Goal: Task Accomplishment & Management: Manage account settings

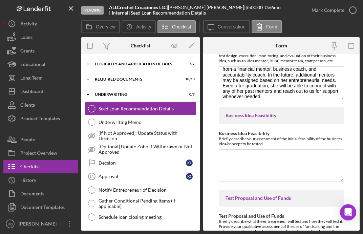
scroll to position [590, 0]
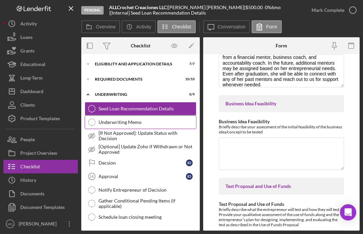
click at [122, 123] on div "Underwriting Memo" at bounding box center [148, 122] width 98 height 5
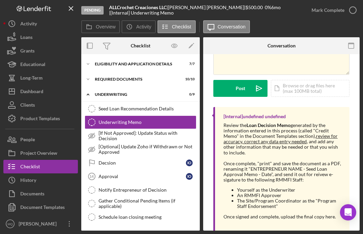
scroll to position [79, 0]
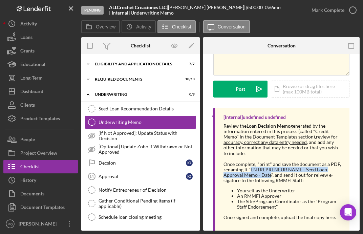
drag, startPoint x: 251, startPoint y: 170, endPoint x: 271, endPoint y: 176, distance: 20.7
click at [271, 176] on div "Once complete, "print" and save the document as a PDF, renaming it "ENTREPRENEU…" at bounding box center [283, 173] width 119 height 22
copy div "ENTREPRENEUR NAME - Seed Loan Approval Memo - Date"
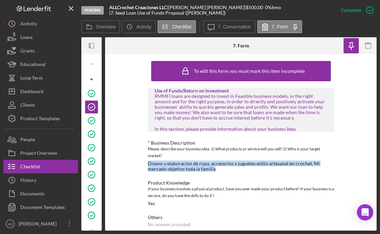
drag, startPoint x: 146, startPoint y: 162, endPoint x: 234, endPoint y: 171, distance: 87.9
click at [234, 171] on div "To edit this form you must mark this item incomplete Use of Funds/Return on Inv…" at bounding box center [241, 142] width 272 height 177
copy div "Diseno y elaboracion de ropa, accesorios y juguetes estilo artesanal en crochet…"
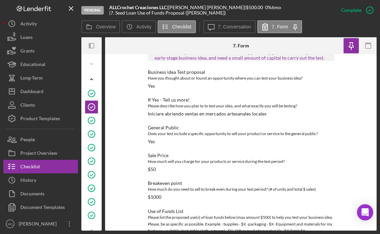
scroll to position [230, 0]
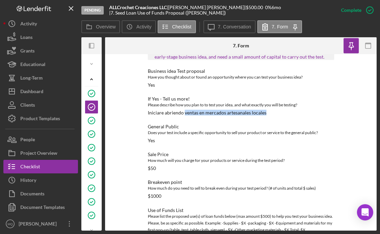
drag, startPoint x: 183, startPoint y: 113, endPoint x: 294, endPoint y: 112, distance: 110.5
click at [294, 112] on div "If Yes - Tell us more! Please describe how you plan to to test your idea, and w…" at bounding box center [241, 105] width 186 height 19
copy div "ventas en mercados artesanales locales"
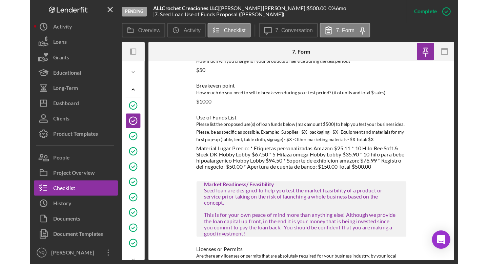
scroll to position [334, 0]
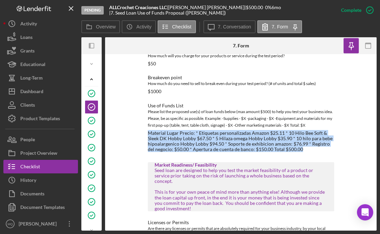
drag, startPoint x: 145, startPoint y: 132, endPoint x: 313, endPoint y: 145, distance: 167.7
click at [314, 146] on div "To edit this form you must mark this item incomplete Use of Funds/Return on Inv…" at bounding box center [241, 142] width 272 height 177
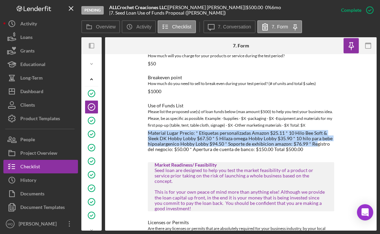
copy div "Material Lugar Precio: * Etiquetas personalizadas Amazon $25.11 * 10 Hilo Bee S…"
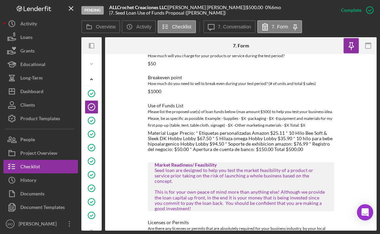
click at [326, 149] on div "Material Lugar Precio: * Etiquetas personalizadas Amazon $25.11 * 10 Hilo Bee S…" at bounding box center [241, 142] width 186 height 22
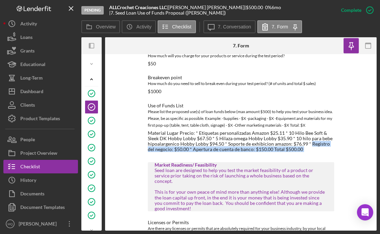
drag, startPoint x: 308, startPoint y: 143, endPoint x: 317, endPoint y: 152, distance: 12.0
click at [317, 152] on div "Use of Funds/Return on Investment RMMFI loans are designed to invest in Feasibl…" at bounding box center [241, 136] width 186 height 765
copy div "Registro del negocio: $50.00 * Apertura de cuenta de banco: $150.00 Total $500.…"
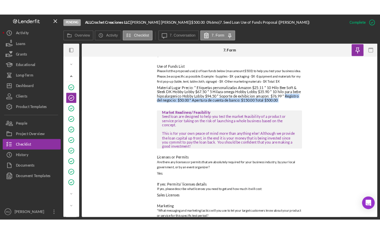
scroll to position [376, 0]
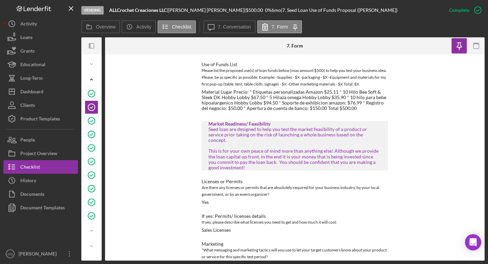
click at [173, 115] on div "To edit this form you must mark this item incomplete Use of Funds/Return on Inv…" at bounding box center [295, 157] width 380 height 206
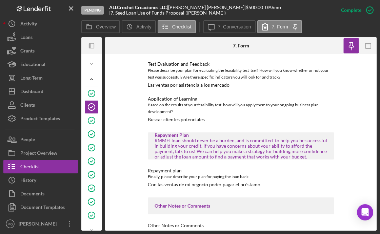
scroll to position [627, 0]
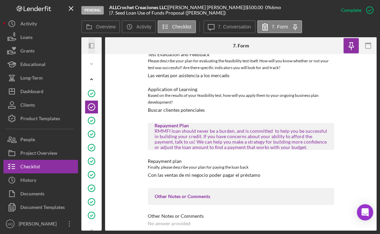
click at [93, 45] on icon "Icon/Panel Side Expand" at bounding box center [91, 45] width 15 height 15
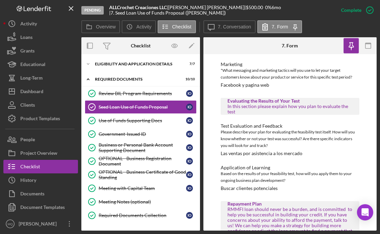
scroll to position [710, 0]
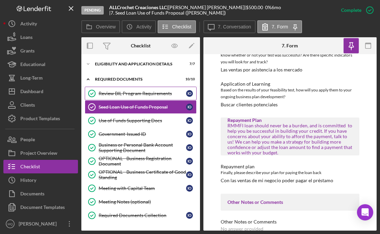
click at [162, 93] on div "Review BIL Program Requirements" at bounding box center [142, 93] width 87 height 5
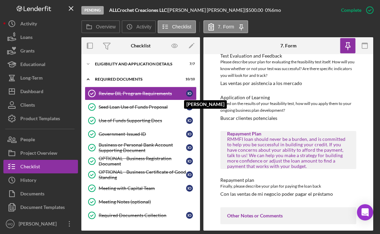
scroll to position [766, 0]
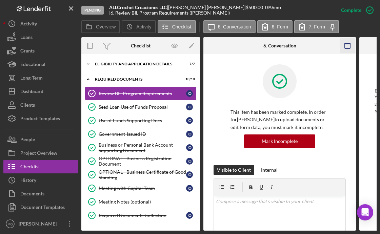
click at [347, 45] on icon "button" at bounding box center [347, 45] width 15 height 15
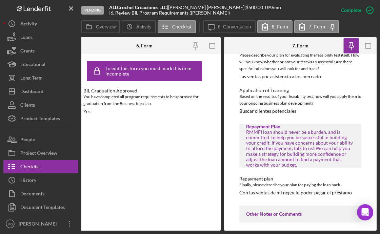
scroll to position [791, 0]
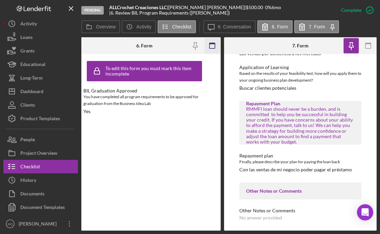
click at [217, 44] on icon "button" at bounding box center [212, 45] width 15 height 15
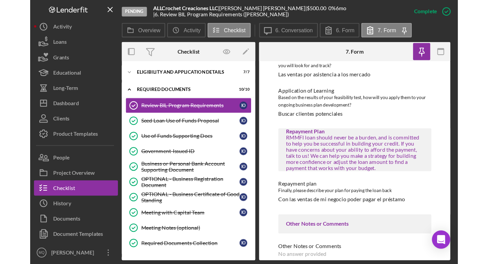
scroll to position [742, 0]
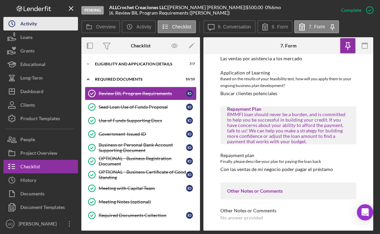
click at [39, 24] on button "Icon/History Activity" at bounding box center [40, 24] width 75 height 14
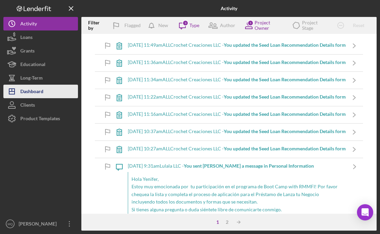
click at [50, 93] on button "Icon/Dashboard Dashboard" at bounding box center [40, 92] width 75 height 14
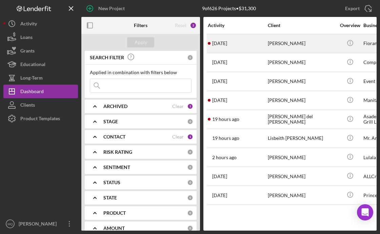
click at [287, 45] on div "[PERSON_NAME]" at bounding box center [302, 44] width 68 height 18
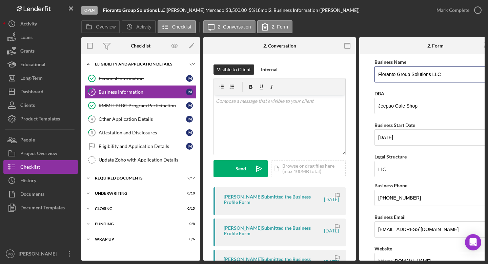
drag, startPoint x: 446, startPoint y: 77, endPoint x: 313, endPoint y: 73, distance: 133.6
click at [313, 73] on div "Overview Internal Workflow Stage Open Icon/Dropdown Arrow Archive (can unarchiv…" at bounding box center [282, 148] width 403 height 223
paste input
click at [380, 76] on input "Fioranto Group Solutions LLC" at bounding box center [436, 74] width 122 height 16
type input "Fioranto Group Solutions LLC"
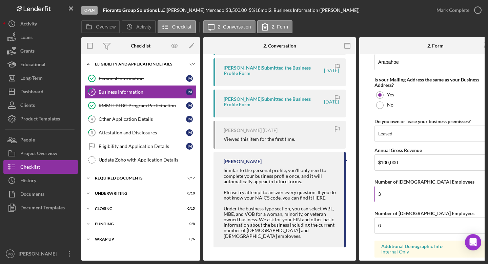
scroll to position [554, 0]
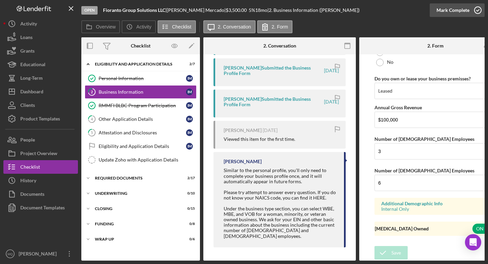
click at [380, 8] on icon "button" at bounding box center [478, 10] width 17 height 17
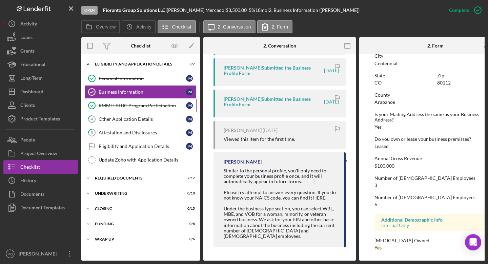
scroll to position [313, 0]
click at [151, 119] on div "Other Application Details" at bounding box center [142, 118] width 87 height 5
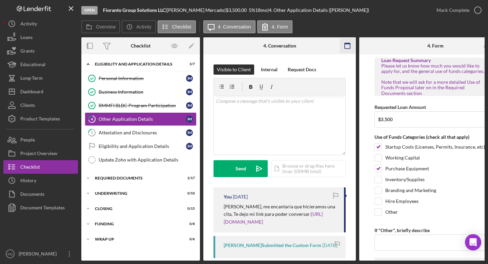
click at [347, 52] on icon "button" at bounding box center [347, 45] width 15 height 15
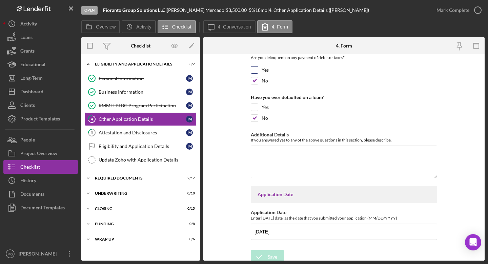
scroll to position [1584, 0]
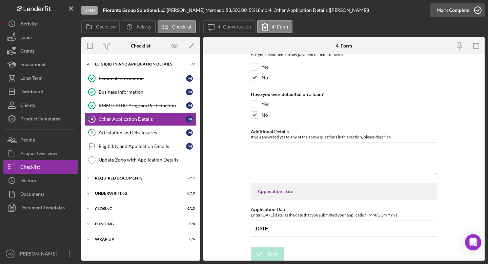
click at [380, 13] on icon "button" at bounding box center [478, 10] width 17 height 17
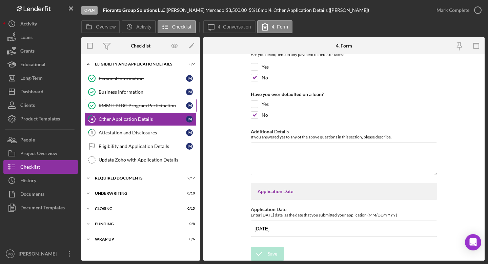
click at [158, 102] on link "RMMFI BLBC Program Participation RMMFI BLBC Program Participation I M" at bounding box center [141, 106] width 112 height 14
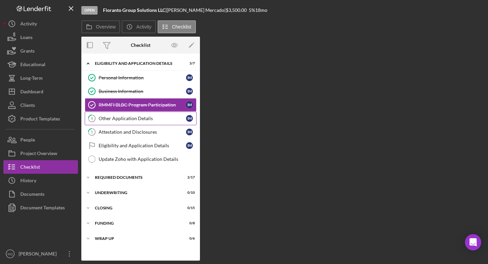
click at [158, 115] on link "4 Other Application Details I M" at bounding box center [141, 119] width 112 height 14
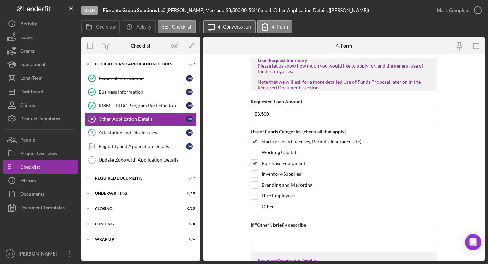
click at [235, 26] on label "4. Conversation" at bounding box center [234, 26] width 33 height 5
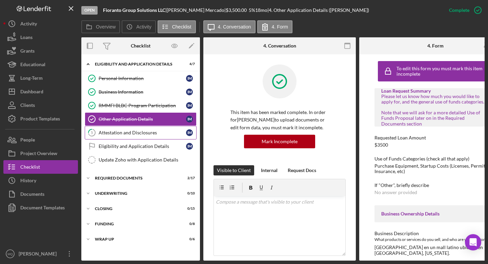
click at [150, 135] on div "Attestation and Disclosures" at bounding box center [142, 132] width 87 height 5
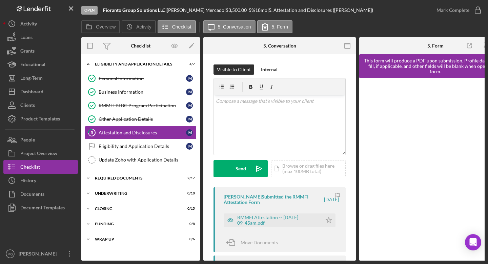
scroll to position [20, 0]
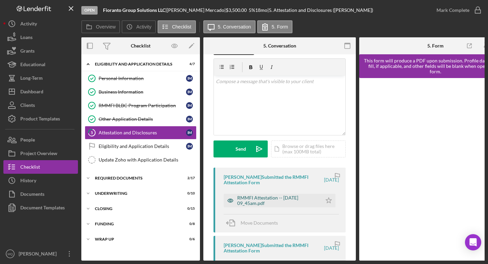
click at [265, 201] on div "RMMFI Attestation -- [DATE] 09_45am.pdf" at bounding box center [277, 200] width 81 height 11
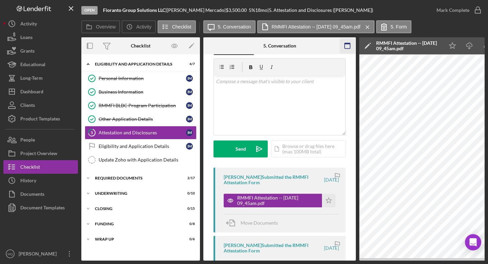
click at [348, 47] on icon "button" at bounding box center [347, 45] width 15 height 15
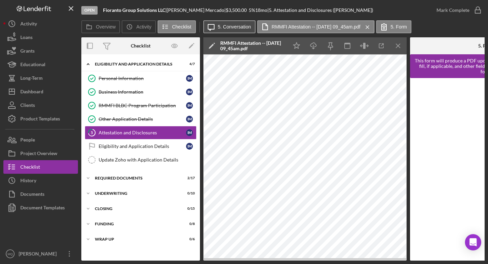
click at [226, 28] on label "5. Conversation" at bounding box center [234, 26] width 33 height 5
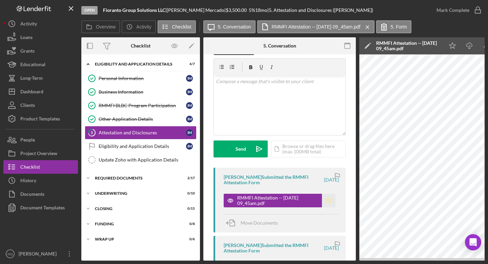
click at [326, 198] on polygon "button" at bounding box center [329, 199] width 6 height 5
click at [380, 8] on icon "button" at bounding box center [478, 10] width 17 height 17
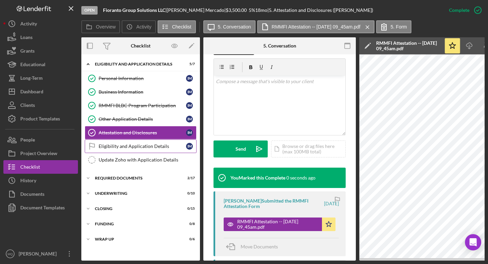
click at [144, 146] on div "Eligibility and Application Details" at bounding box center [142, 145] width 87 height 5
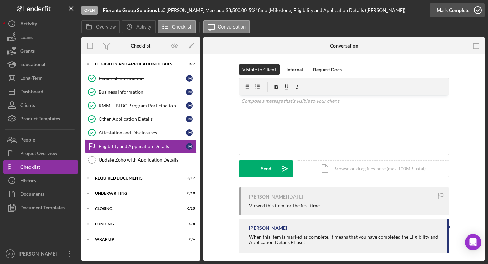
click at [380, 9] on icon "button" at bounding box center [478, 10] width 17 height 17
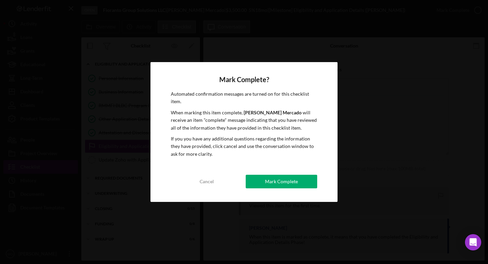
click at [161, 161] on div "Mark Complete? Automated confirmation messages are turned on for this checklist…" at bounding box center [244, 132] width 187 height 140
click at [310, 180] on button "Mark Complete" at bounding box center [282, 182] width 72 height 14
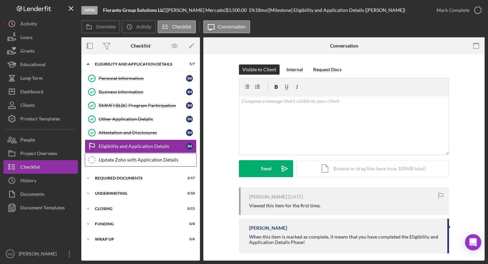
click at [161, 158] on div "Update Zoho with Application Details" at bounding box center [148, 159] width 98 height 5
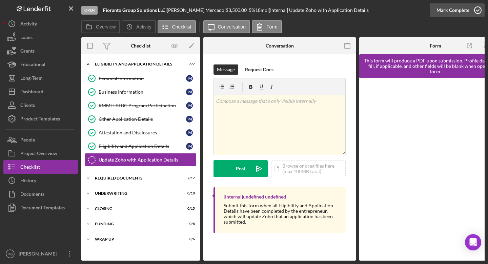
click at [380, 9] on icon "button" at bounding box center [478, 10] width 17 height 17
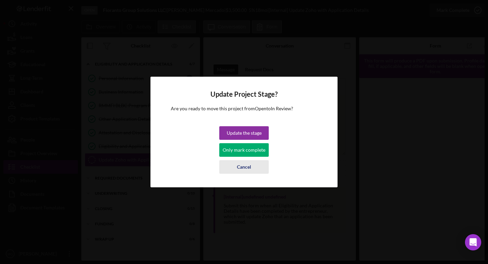
click at [245, 165] on div "Cancel" at bounding box center [244, 167] width 14 height 14
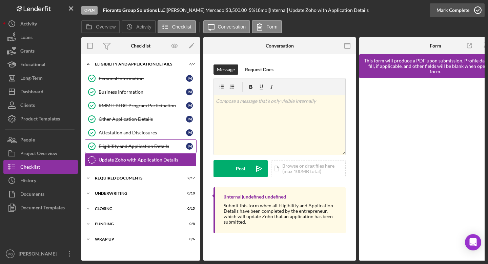
click at [144, 144] on div "Eligibility and Application Details" at bounding box center [142, 145] width 87 height 5
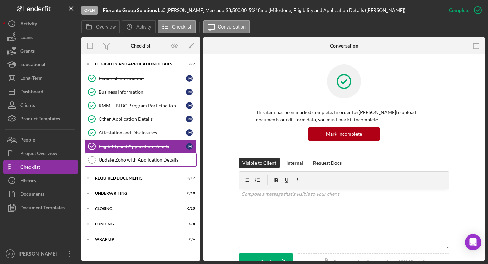
click at [151, 159] on div "Update Zoho with Application Details" at bounding box center [148, 159] width 98 height 5
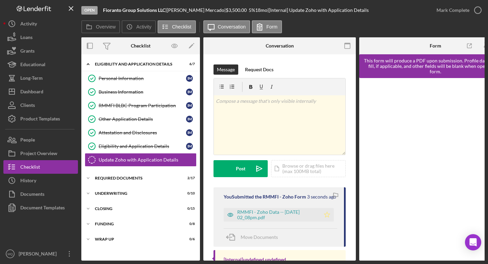
click at [326, 217] on polygon "button" at bounding box center [327, 214] width 6 height 5
click at [380, 11] on polyline "button" at bounding box center [478, 10] width 3 height 2
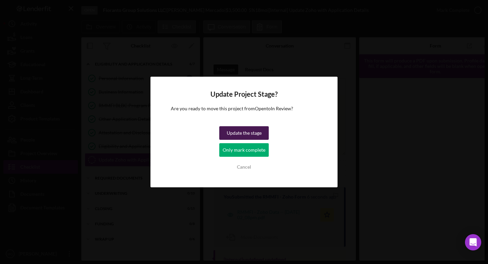
click at [256, 134] on div "Update the stage" at bounding box center [244, 133] width 35 height 14
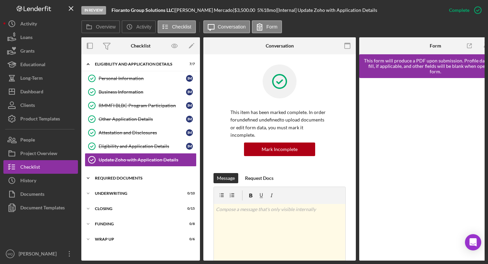
click at [158, 179] on div "Required Documents" at bounding box center [143, 178] width 97 height 4
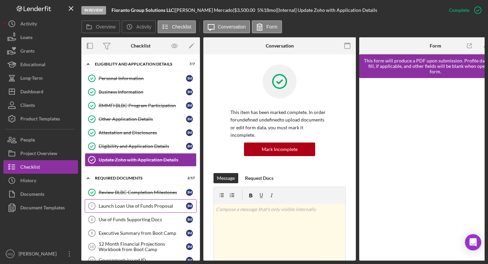
click at [150, 203] on div "Launch Loan Use of Funds Proposal" at bounding box center [142, 205] width 87 height 5
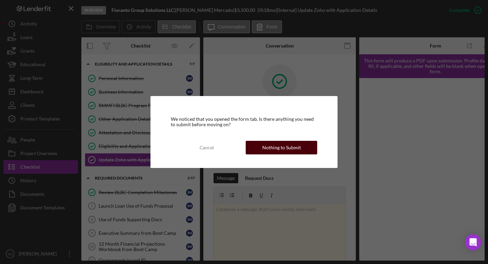
click at [288, 150] on div "Nothing to Submit" at bounding box center [281, 148] width 39 height 14
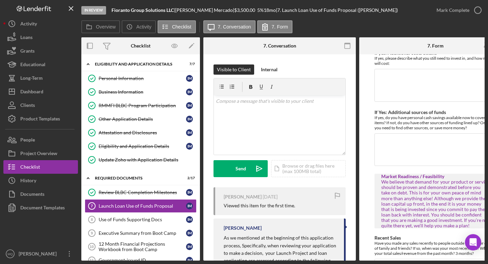
scroll to position [424, 0]
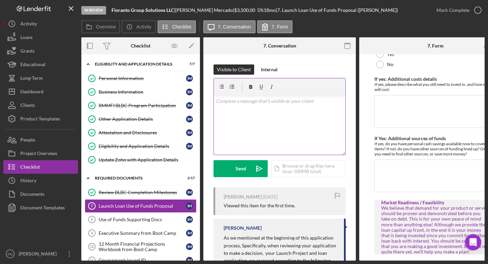
click at [277, 114] on div "v Color teal Color pink Remove color Add row above Add row below Add column bef…" at bounding box center [280, 124] width 132 height 59
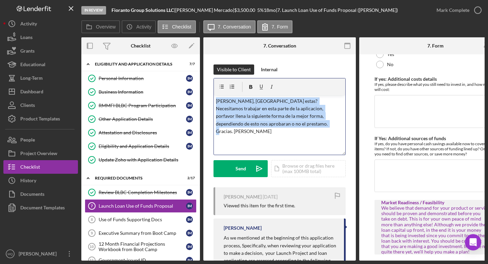
copy p "[PERSON_NAME], [GEOGRAPHIC_DATA] estas? Necesitamos trabajar en esta parte de l…"
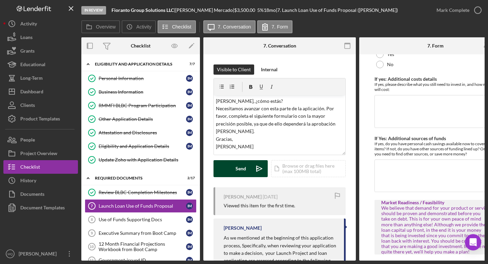
click at [241, 172] on div "Send" at bounding box center [241, 168] width 11 height 17
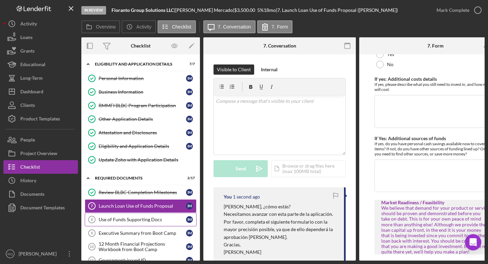
click at [161, 218] on div "Use of Funds Supporting Docs" at bounding box center [142, 219] width 87 height 5
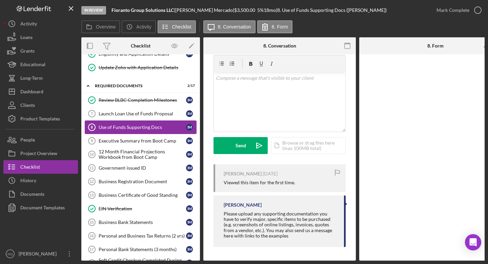
scroll to position [94, 0]
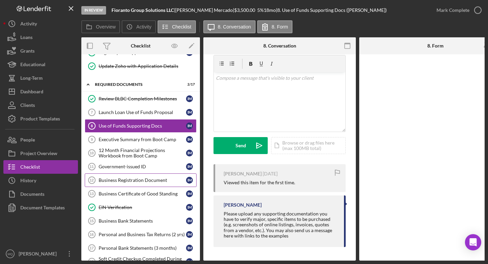
click at [152, 178] on div "Business Registration Document" at bounding box center [142, 179] width 87 height 5
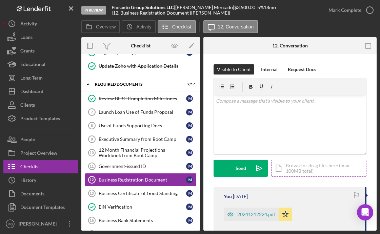
click at [322, 168] on div "Icon/Document Browse or drag files here (max 100MB total) Tap to choose files o…" at bounding box center [318, 168] width 95 height 17
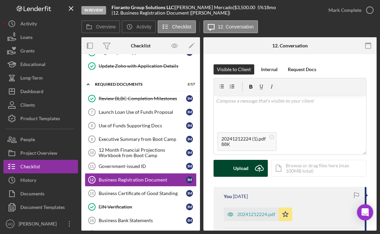
click at [242, 172] on div "Upload" at bounding box center [240, 168] width 15 height 17
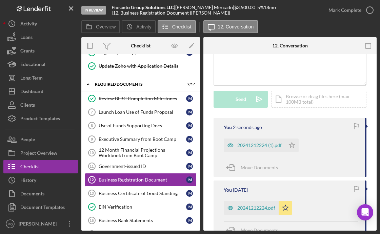
scroll to position [75, 0]
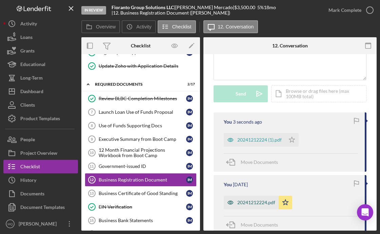
click at [253, 205] on div "20241212224.pdf" at bounding box center [251, 203] width 55 height 14
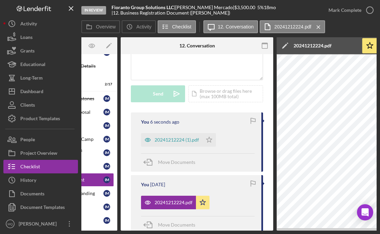
scroll to position [0, 0]
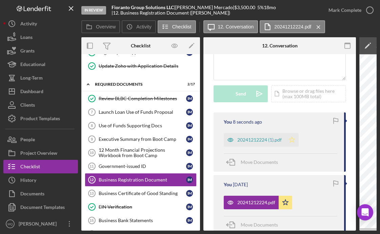
click at [294, 140] on polygon "button" at bounding box center [292, 139] width 6 height 5
click at [369, 12] on icon "button" at bounding box center [369, 10] width 17 height 17
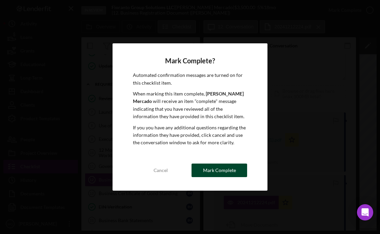
click at [221, 172] on div "Mark Complete" at bounding box center [219, 171] width 33 height 14
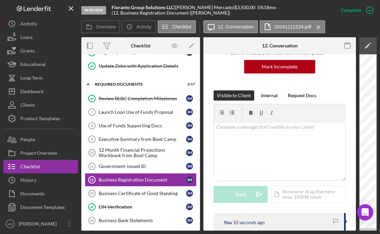
scroll to position [175, 0]
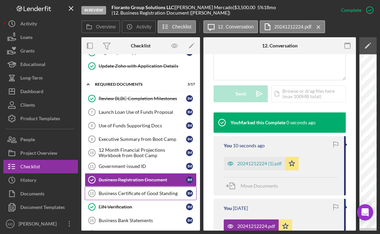
click at [139, 195] on div "Business Certificate of Good Standing" at bounding box center [142, 193] width 87 height 5
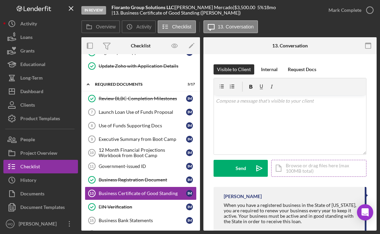
click at [323, 168] on div "Icon/Document Browse or drag files here (max 100MB total) Tap to choose files o…" at bounding box center [318, 168] width 95 height 17
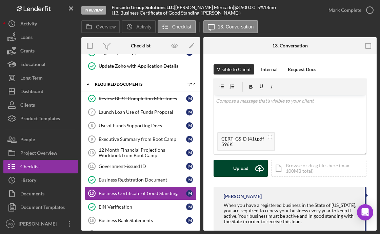
click at [244, 172] on div "Upload" at bounding box center [240, 168] width 15 height 17
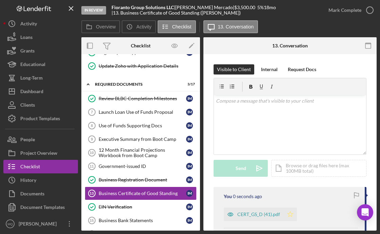
click at [288, 217] on icon "Icon/Star" at bounding box center [290, 215] width 14 height 14
click at [370, 10] on icon "button" at bounding box center [369, 10] width 17 height 17
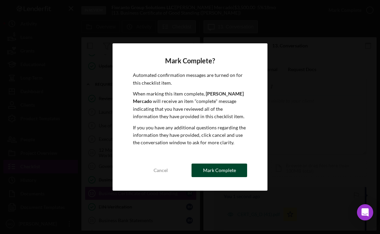
click at [224, 165] on div "Mark Complete" at bounding box center [219, 171] width 33 height 14
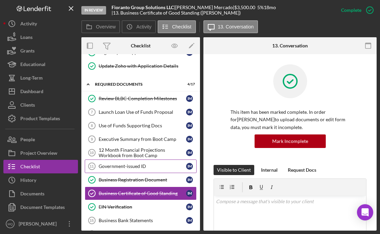
click at [138, 165] on div "Government-issued ID" at bounding box center [142, 166] width 87 height 5
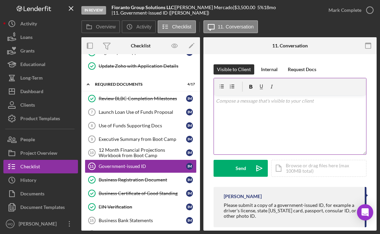
click at [263, 123] on div "v Color teal Color pink Remove color Add row above Add row below Add column bef…" at bounding box center [290, 124] width 152 height 59
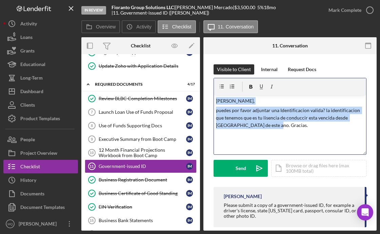
copy div "[PERSON_NAME], puedes por favor adjuntar una Identificacion valida? la identifi…"
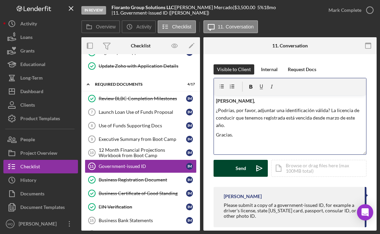
click at [238, 169] on div "Send" at bounding box center [241, 168] width 11 height 17
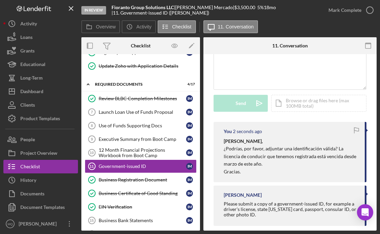
scroll to position [73, 0]
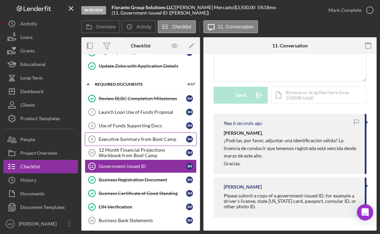
click at [164, 139] on div "Executive Summary from Boot Camp" at bounding box center [142, 139] width 87 height 5
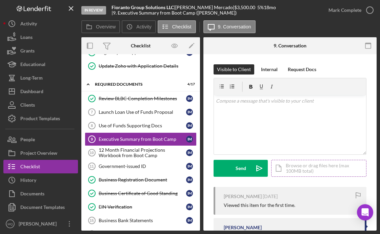
click at [298, 170] on div "Icon/Document Browse or drag files here (max 100MB total) Tap to choose files o…" at bounding box center [318, 168] width 95 height 17
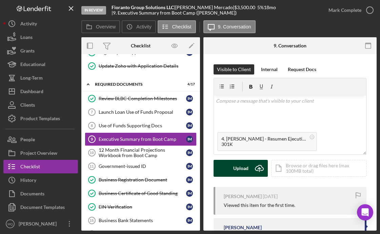
click at [241, 165] on div "Upload" at bounding box center [240, 168] width 15 height 17
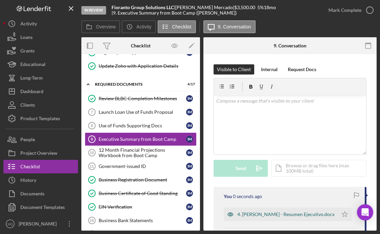
click at [289, 217] on div "4. [PERSON_NAME] - Resumen Ejecutivo.docx" at bounding box center [285, 214] width 97 height 5
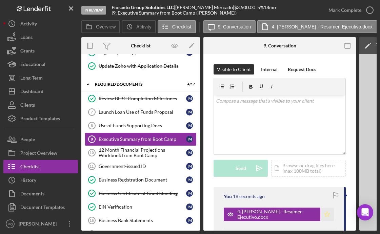
click at [328, 214] on icon "Icon/Star" at bounding box center [327, 215] width 14 height 14
click at [369, 7] on circle "button" at bounding box center [370, 10] width 7 height 7
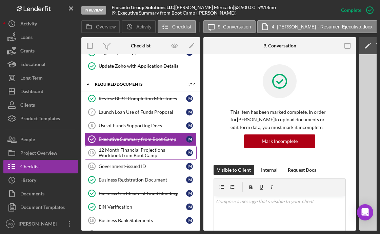
click at [152, 153] on div "12 Month Financial Projections Workbook from Boot Camp" at bounding box center [142, 152] width 87 height 11
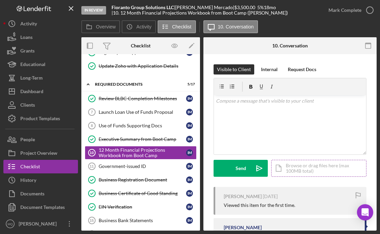
click at [309, 172] on div "Icon/Document Browse or drag files here (max 100MB total) Tap to choose files o…" at bounding box center [318, 168] width 95 height 17
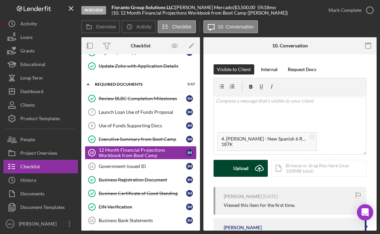
click at [247, 169] on div "Upload" at bounding box center [240, 168] width 15 height 17
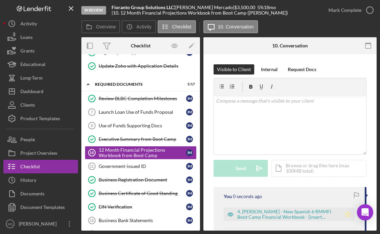
click at [344, 213] on icon "Icon/Star" at bounding box center [348, 215] width 14 height 14
click at [372, 10] on icon "button" at bounding box center [369, 10] width 17 height 17
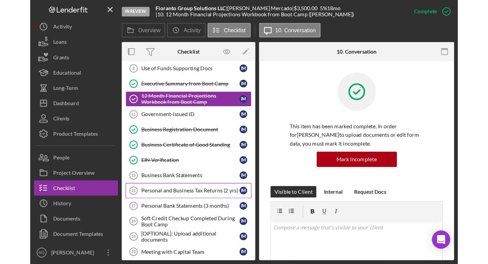
scroll to position [168, 0]
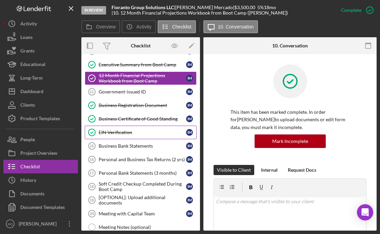
click at [140, 139] on link "EIN Verification EIN Verification I M" at bounding box center [141, 133] width 112 height 14
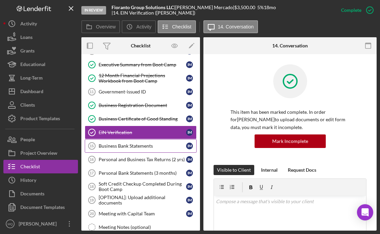
click at [140, 145] on div "Business Bank Statements" at bounding box center [142, 145] width 87 height 5
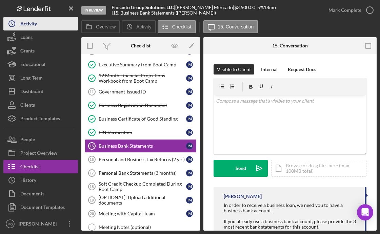
click at [52, 23] on button "Icon/History Activity" at bounding box center [40, 24] width 75 height 14
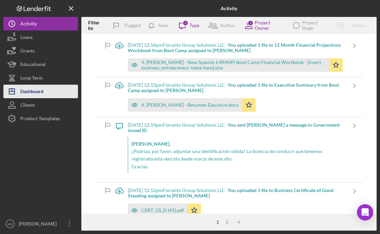
click at [39, 89] on div "Dashboard" at bounding box center [31, 92] width 23 height 15
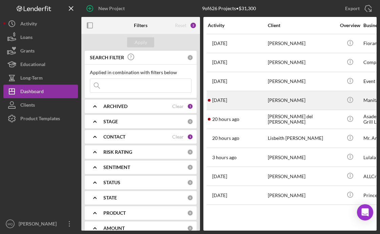
click at [314, 100] on div "[PERSON_NAME]" at bounding box center [302, 101] width 68 height 18
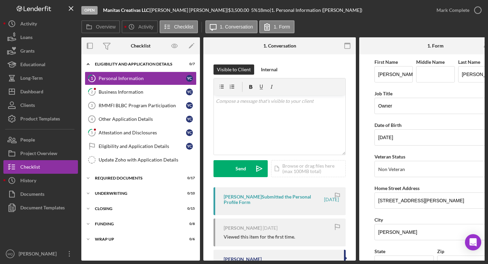
click at [347, 46] on icon "button" at bounding box center [347, 45] width 15 height 15
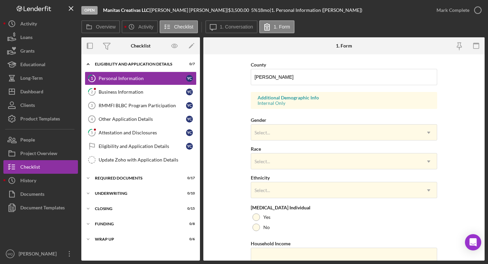
scroll to position [219, 0]
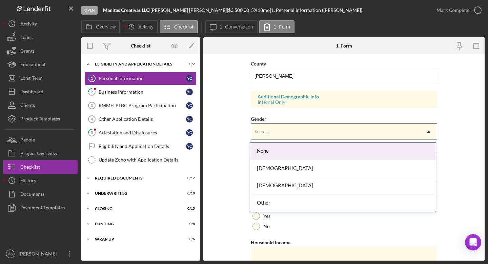
click at [380, 130] on div "Select..." at bounding box center [336, 132] width 170 height 16
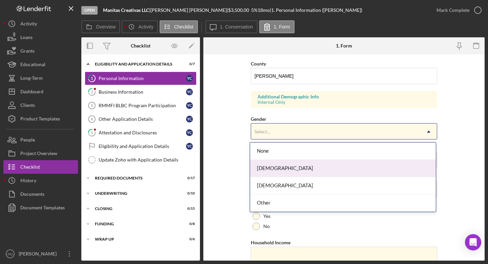
click at [299, 169] on div "[DEMOGRAPHIC_DATA]" at bounding box center [343, 168] width 186 height 17
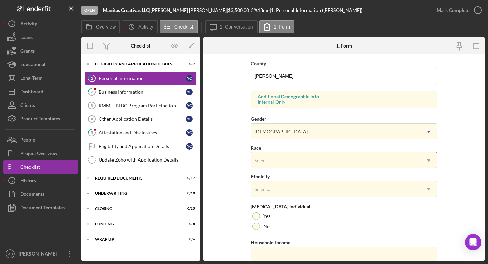
click at [306, 161] on div "Select..." at bounding box center [336, 161] width 170 height 16
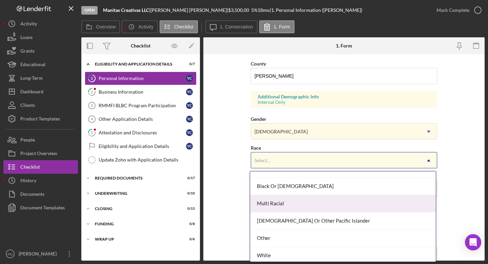
scroll to position [48, 0]
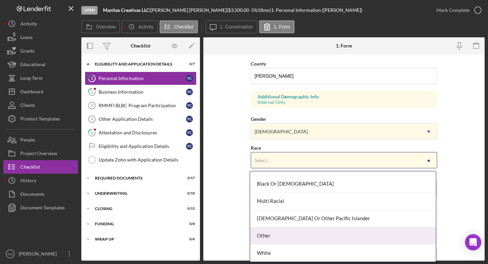
click at [291, 234] on div "Other" at bounding box center [343, 235] width 186 height 17
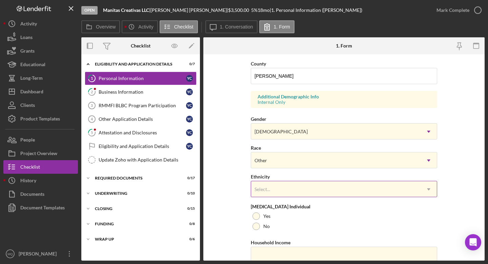
click at [317, 186] on div "Select..." at bounding box center [336, 189] width 170 height 16
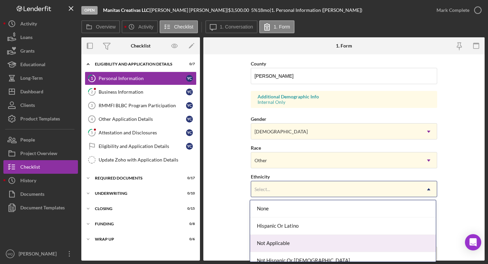
click at [305, 234] on div "Not Applicable" at bounding box center [343, 243] width 186 height 17
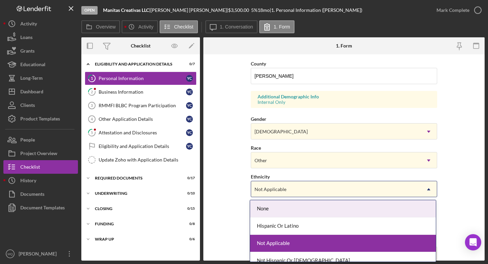
click at [308, 186] on div "Not Applicable" at bounding box center [336, 189] width 170 height 16
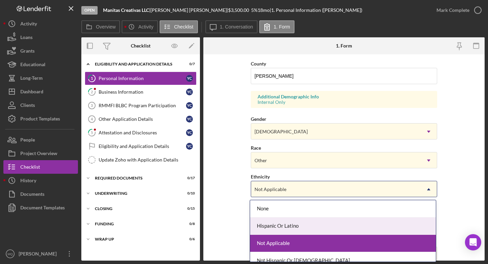
click at [304, 230] on div "Hispanic Or Latino" at bounding box center [343, 225] width 186 height 17
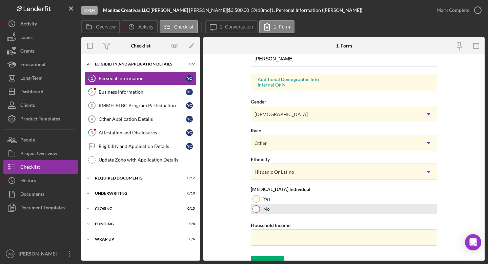
scroll to position [246, 0]
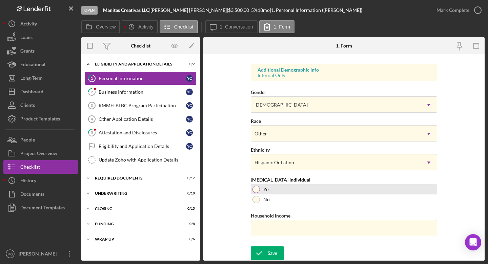
click at [258, 188] on div at bounding box center [256, 188] width 7 height 7
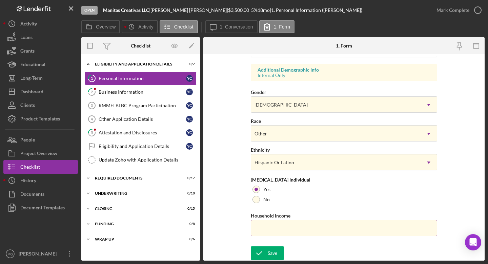
click at [276, 230] on input "Household Income" at bounding box center [344, 228] width 186 height 16
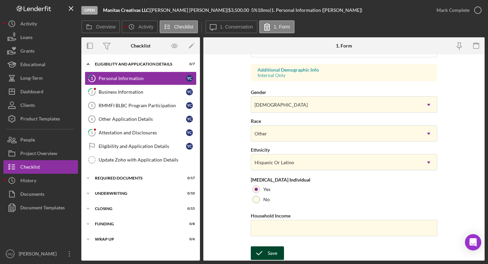
click at [272, 234] on div "Save" at bounding box center [272, 253] width 9 height 14
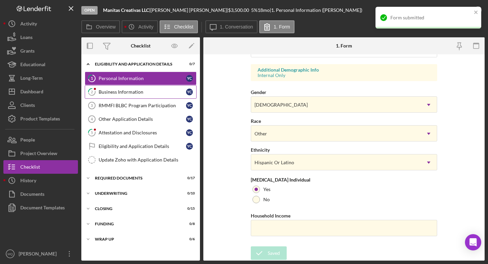
click at [147, 91] on div "Business Information" at bounding box center [142, 91] width 87 height 5
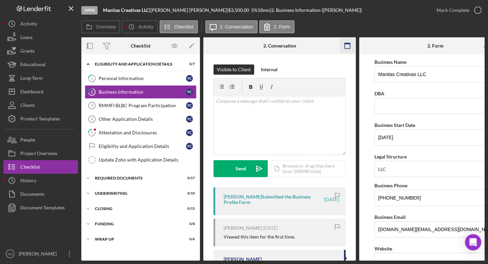
click at [344, 45] on icon "button" at bounding box center [347, 45] width 15 height 15
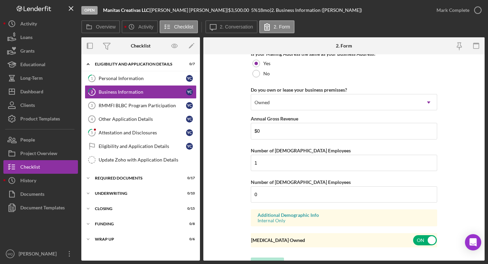
scroll to position [546, 0]
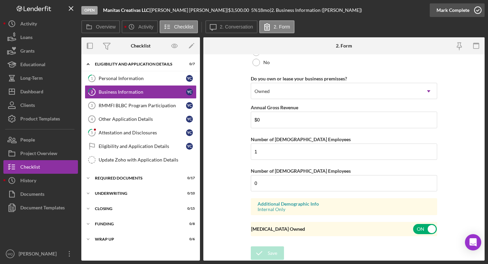
click at [380, 8] on icon "button" at bounding box center [478, 10] width 17 height 17
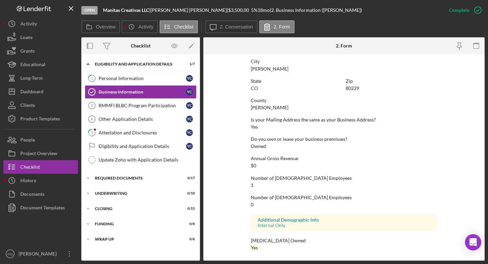
scroll to position [305, 0]
click at [157, 111] on link "RMMFI BLBC Program Participation 3 RMMFI BLBC Program Participation Y C" at bounding box center [141, 106] width 112 height 14
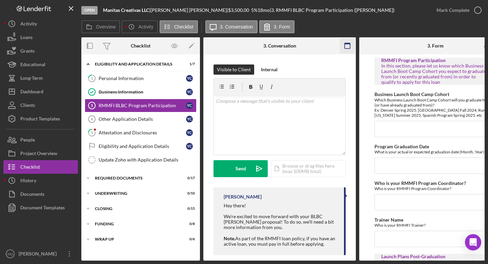
click at [348, 46] on icon "button" at bounding box center [347, 45] width 15 height 15
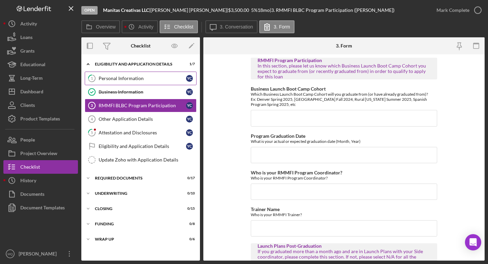
click at [160, 72] on link "1 Personal Information Y C" at bounding box center [141, 79] width 112 height 14
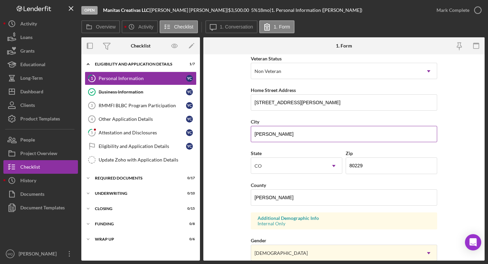
scroll to position [246, 0]
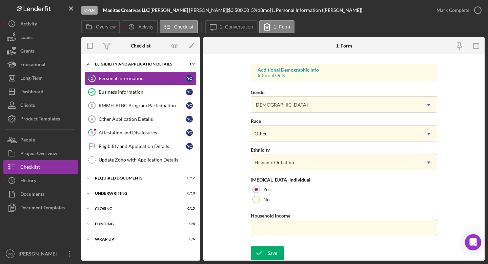
click at [294, 223] on input "Household Income" at bounding box center [344, 228] width 186 height 16
type input "$7,000"
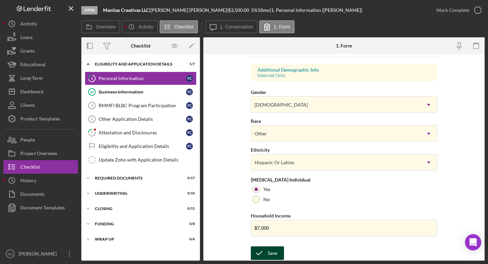
click at [270, 234] on div "Save" at bounding box center [272, 253] width 9 height 14
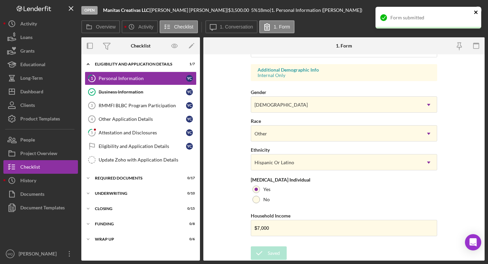
click at [380, 13] on icon "close" at bounding box center [475, 12] width 3 height 3
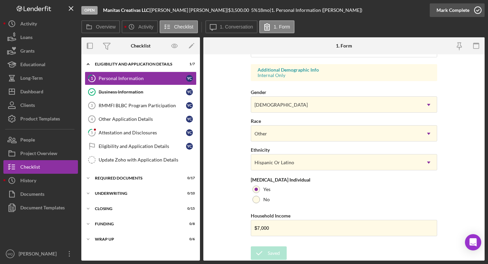
click at [380, 9] on icon "button" at bounding box center [478, 10] width 17 height 17
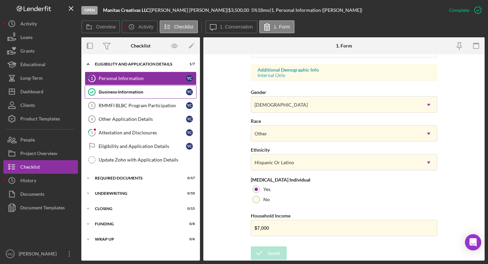
scroll to position [110, 0]
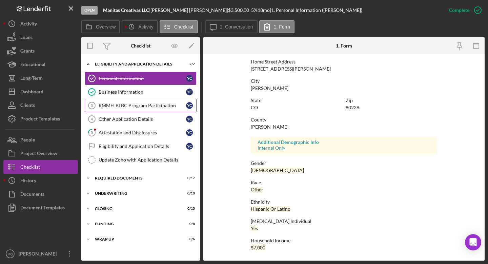
click at [147, 104] on div "RMMFI BLBC Program Participation" at bounding box center [142, 105] width 87 height 5
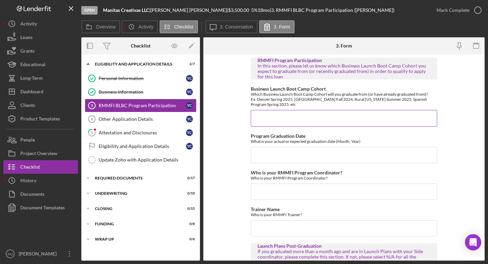
click at [289, 117] on input "Business Launch Boot Camp Cohort" at bounding box center [344, 118] width 186 height 16
paste input "BLBC SP#5"
type input "BLBC SP#5"
click at [307, 152] on input "Program Graduation Date" at bounding box center [344, 155] width 186 height 16
click at [285, 151] on input "Program Graduation Date" at bounding box center [344, 155] width 186 height 16
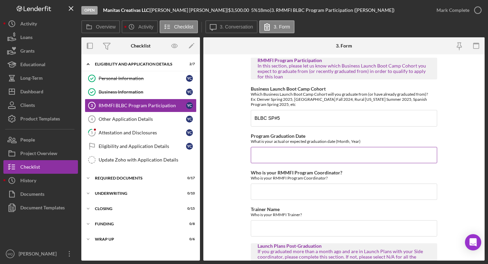
paste input "[DATE]"
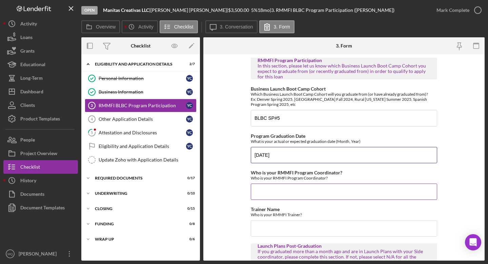
type input "[DATE]"
click at [308, 193] on input "Who is your RMMFI Program Coordinator?" at bounding box center [344, 191] width 186 height 16
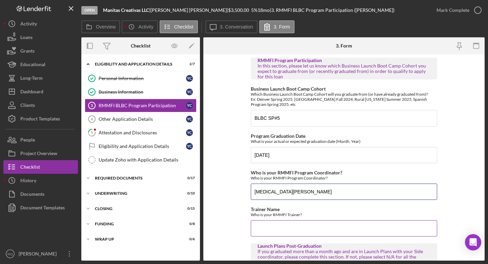
type input "[MEDICAL_DATA][PERSON_NAME]"
click at [318, 230] on input "Trainer Name" at bounding box center [344, 228] width 186 height 16
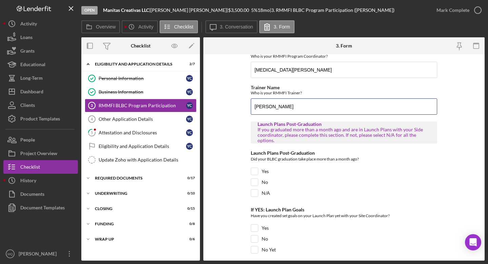
scroll to position [130, 0]
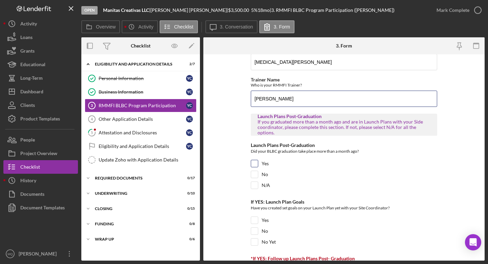
type input "[PERSON_NAME]"
click at [255, 162] on input "Yes" at bounding box center [254, 163] width 7 height 7
checkbox input "true"
click at [255, 220] on input "Yes" at bounding box center [254, 220] width 7 height 7
checkbox input "true"
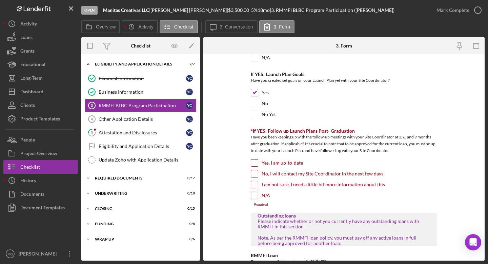
scroll to position [257, 0]
click at [252, 162] on input "Yes, I am up-to-date" at bounding box center [254, 163] width 7 height 7
checkbox input "true"
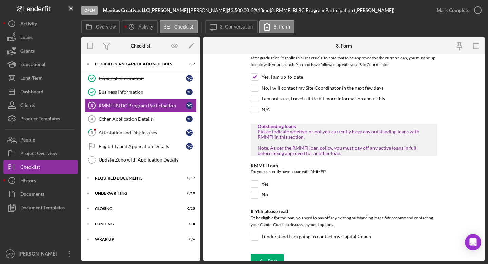
scroll to position [342, 0]
click at [254, 196] on input "No" at bounding box center [254, 195] width 7 height 7
checkbox input "true"
click at [253, 234] on input "I understand I am going to contact my Capital Coach" at bounding box center [254, 237] width 7 height 7
checkbox input "true"
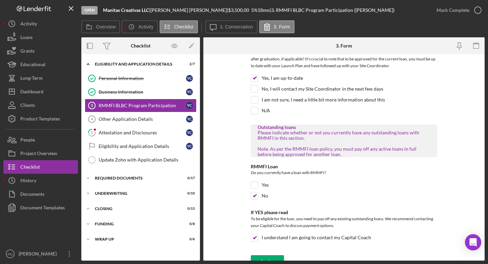
scroll to position [351, 0]
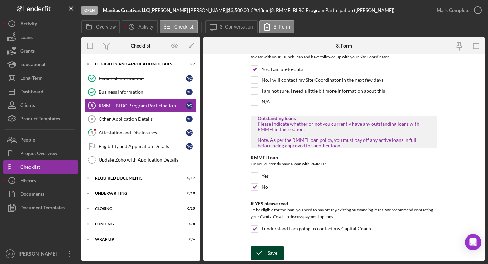
click at [270, 234] on div "Save" at bounding box center [272, 253] width 9 height 14
click at [380, 12] on icon "button" at bounding box center [478, 10] width 17 height 17
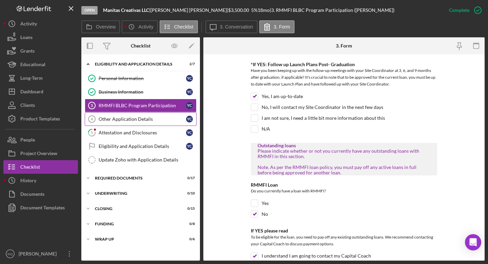
scroll to position [378, 0]
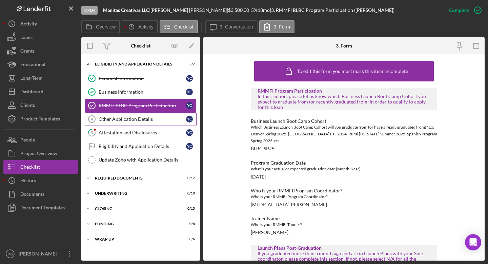
click at [162, 114] on link "Other Application Details 4 Other Application Details Y C" at bounding box center [141, 119] width 112 height 14
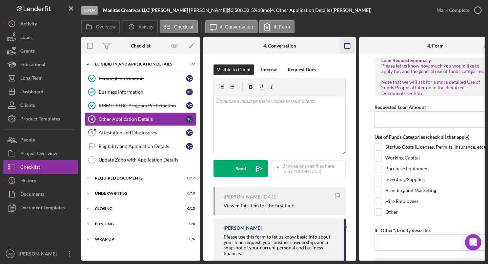
click at [348, 44] on icon "button" at bounding box center [347, 45] width 15 height 15
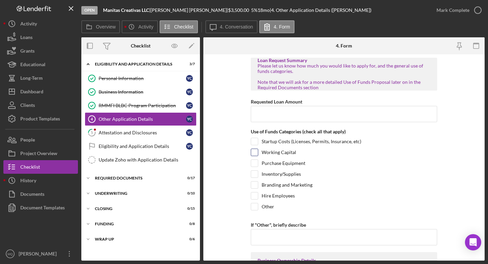
click at [252, 150] on input "Working Capital" at bounding box center [254, 152] width 7 height 7
checkbox input "true"
click at [255, 203] on input "Other" at bounding box center [254, 206] width 7 height 7
checkbox input "true"
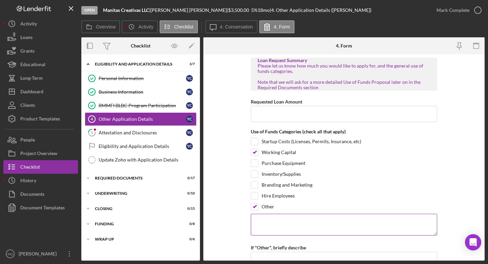
click at [289, 222] on textarea at bounding box center [344, 225] width 186 height 22
type textarea "c"
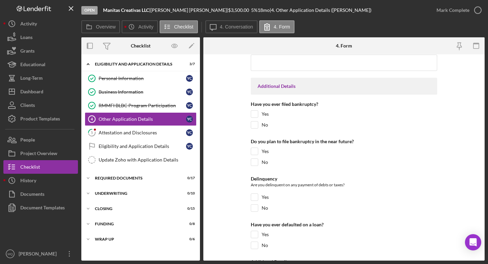
scroll to position [1606, 0]
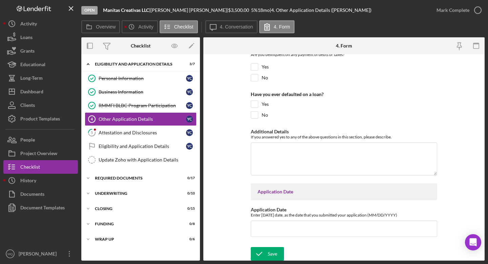
type textarea "Classes"
click at [263, 234] on div "Open Manitas Creativas LLC | [PERSON_NAME] | $3,500.00 5 % 18 mo | 4. Other App…" at bounding box center [244, 132] width 488 height 264
click at [265, 234] on icon "submit" at bounding box center [259, 253] width 17 height 17
click at [164, 137] on link "5 Attestation and Disclosures Y C" at bounding box center [141, 133] width 112 height 14
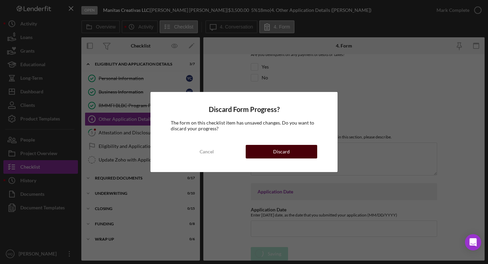
click at [289, 150] on div "Discard" at bounding box center [281, 152] width 17 height 14
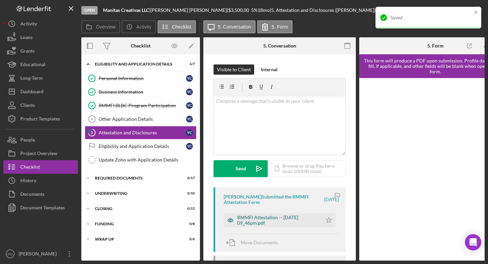
click at [285, 218] on div "RMMFI Attestation -- [DATE] 09_46pm.pdf" at bounding box center [277, 220] width 81 height 11
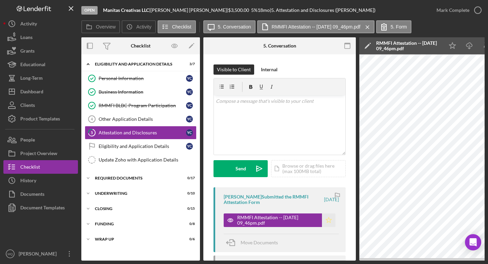
click at [327, 219] on polygon "button" at bounding box center [329, 219] width 6 height 5
click at [380, 11] on icon "button" at bounding box center [478, 10] width 17 height 17
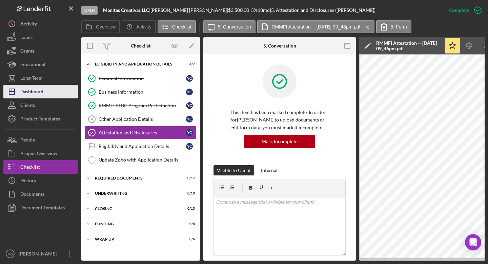
click at [42, 89] on div "Dashboard" at bounding box center [31, 92] width 23 height 15
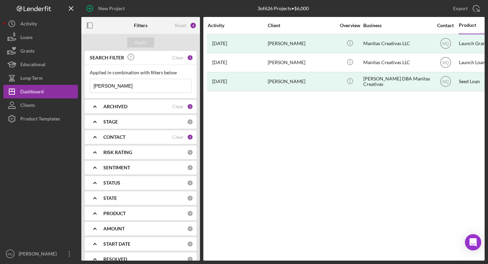
click at [102, 106] on icon "Icon/Expander" at bounding box center [94, 106] width 17 height 17
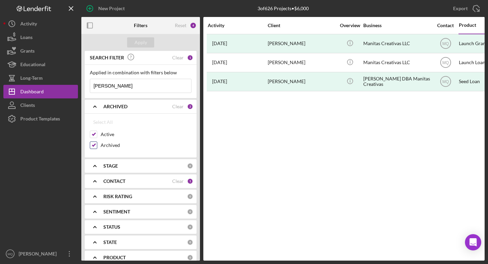
click at [96, 145] on input "Archived" at bounding box center [93, 145] width 7 height 7
checkbox input "false"
click at [142, 38] on div "Apply" at bounding box center [141, 42] width 13 height 10
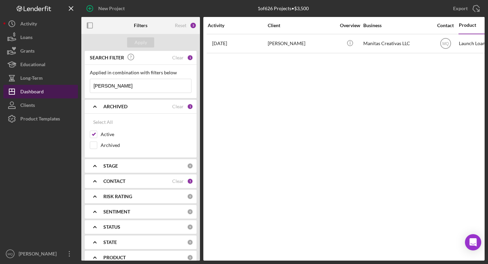
click at [48, 87] on button "Icon/Dashboard Dashboard" at bounding box center [40, 92] width 75 height 14
drag, startPoint x: 146, startPoint y: 85, endPoint x: 0, endPoint y: 17, distance: 161.2
click at [0, 19] on div "New Project 1 of 626 Projects • $3,500 [PERSON_NAME] Export Icon/Export Filters…" at bounding box center [244, 132] width 488 height 264
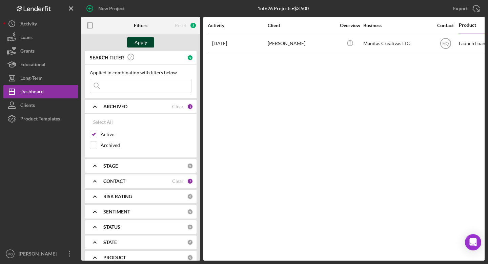
click at [138, 43] on div "Apply" at bounding box center [141, 42] width 13 height 10
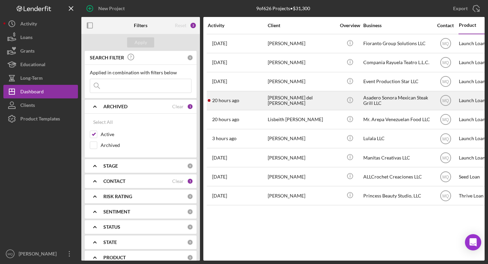
click at [323, 104] on div "[PERSON_NAME] del [PERSON_NAME]" at bounding box center [302, 101] width 68 height 18
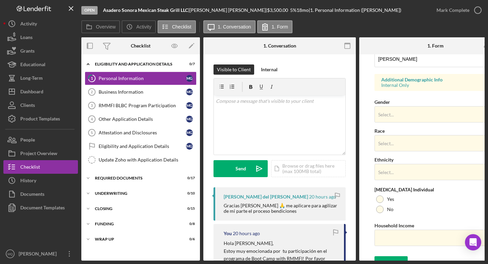
scroll to position [248, 0]
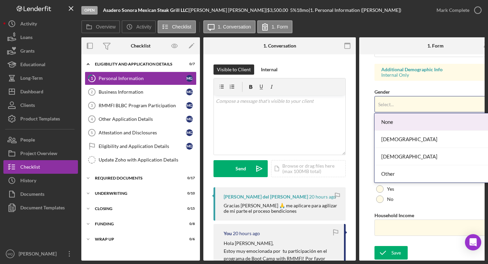
click at [380, 104] on div "Select..." at bounding box center [427, 105] width 105 height 16
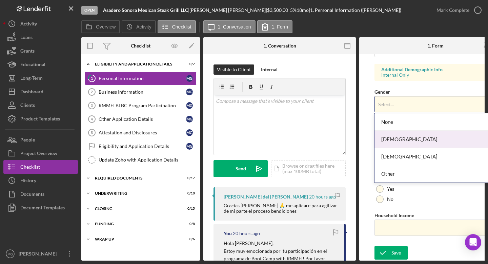
click at [380, 140] on div "[DEMOGRAPHIC_DATA]" at bounding box center [435, 139] width 120 height 17
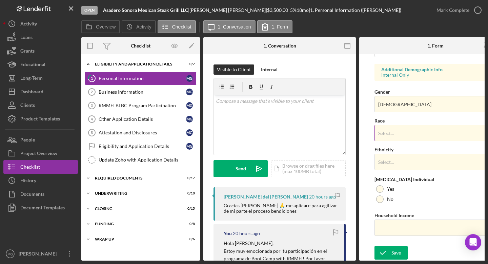
click at [380, 127] on div "Select..." at bounding box center [427, 133] width 105 height 16
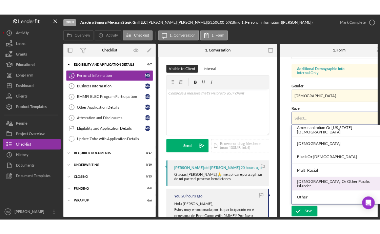
scroll to position [37, 0]
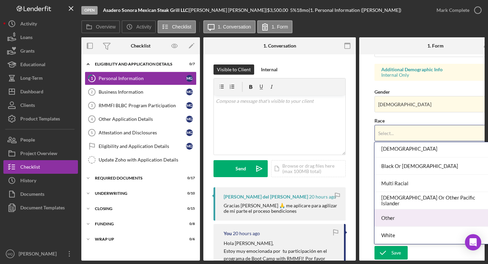
click at [380, 221] on div "Other" at bounding box center [435, 217] width 120 height 17
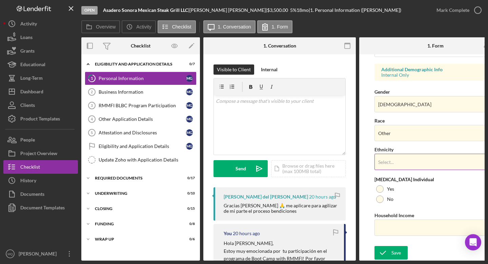
click at [380, 158] on div "Select..." at bounding box center [427, 162] width 105 height 16
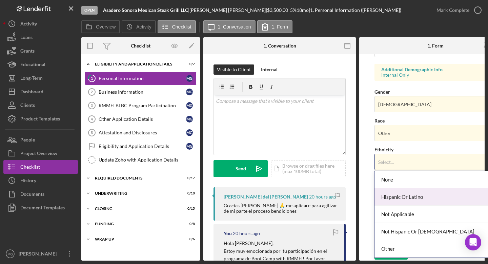
click at [380, 199] on div "Hispanic Or Latino" at bounding box center [435, 196] width 120 height 17
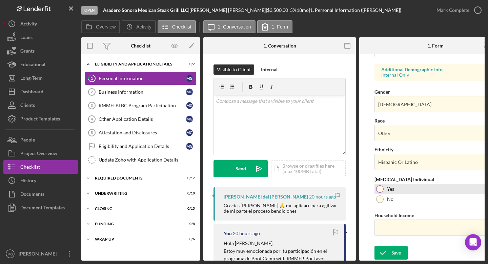
click at [380, 187] on div at bounding box center [379, 188] width 7 height 7
click at [380, 234] on icon "submit" at bounding box center [383, 252] width 17 height 17
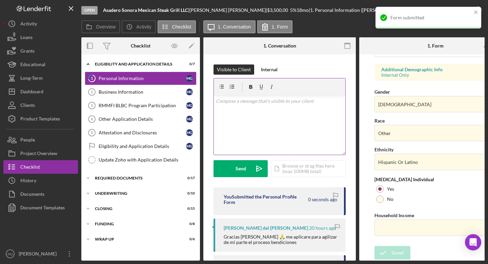
click at [281, 137] on div "v Color teal Color pink Remove color Add row above Add row below Add column bef…" at bounding box center [280, 124] width 132 height 59
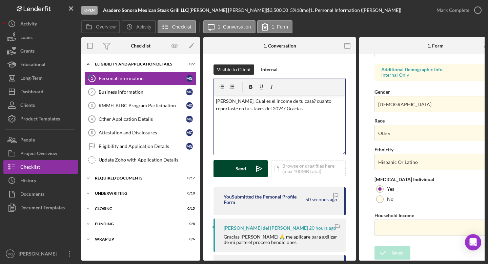
click at [236, 169] on div "Send" at bounding box center [241, 168] width 11 height 17
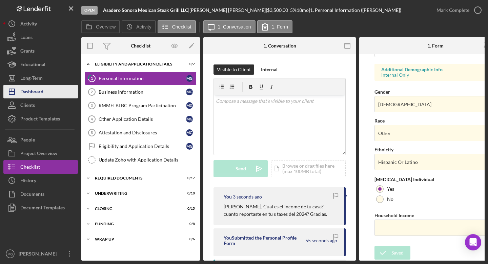
click at [45, 92] on button "Icon/Dashboard Dashboard" at bounding box center [40, 92] width 75 height 14
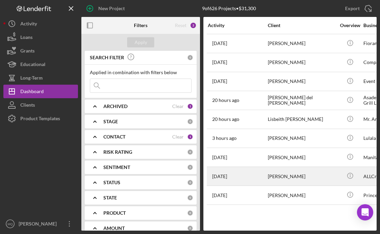
click at [302, 176] on div "[PERSON_NAME]" at bounding box center [302, 176] width 68 height 18
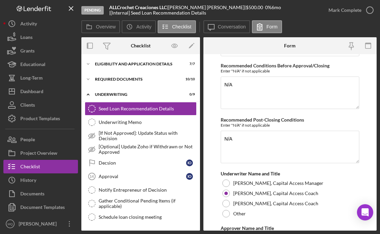
scroll to position [1311, 0]
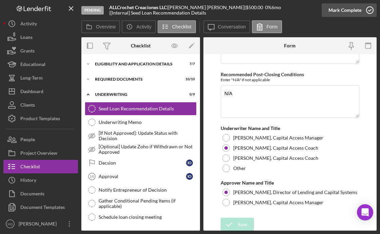
click at [372, 10] on icon "button" at bounding box center [369, 10] width 17 height 17
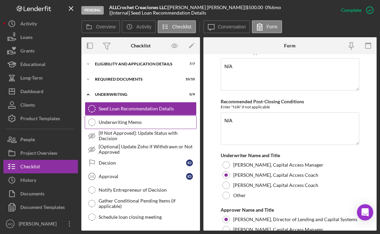
scroll to position [1339, 0]
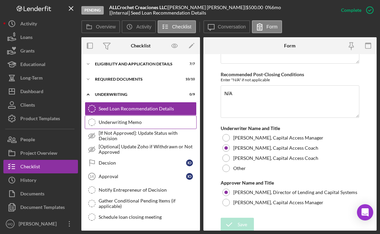
click at [112, 121] on div "Underwriting Memo" at bounding box center [148, 122] width 98 height 5
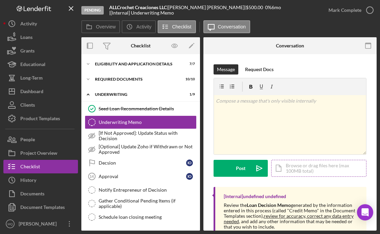
click at [326, 169] on div "Icon/Document Browse or drag files here (max 100MB total) Tap to choose files o…" at bounding box center [318, 168] width 95 height 17
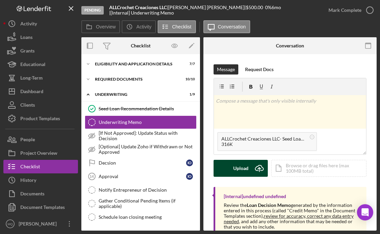
click at [239, 171] on div "Upload" at bounding box center [240, 168] width 15 height 17
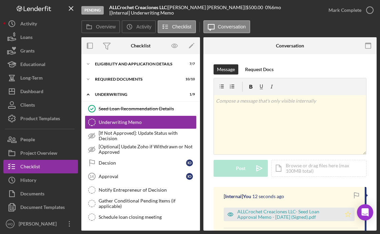
click at [348, 215] on icon "Icon/Star" at bounding box center [348, 215] width 14 height 14
click at [370, 7] on icon "button" at bounding box center [369, 10] width 17 height 17
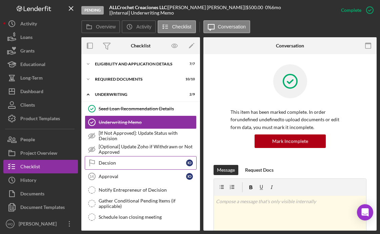
click at [137, 165] on div "Decsion" at bounding box center [142, 162] width 87 height 5
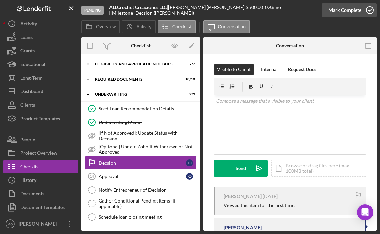
click at [368, 12] on icon "button" at bounding box center [369, 10] width 17 height 17
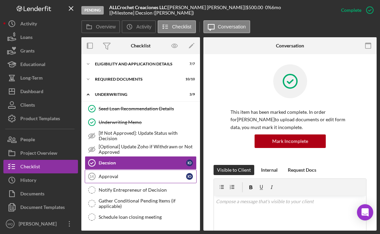
click at [147, 175] on div "Approval" at bounding box center [142, 176] width 87 height 5
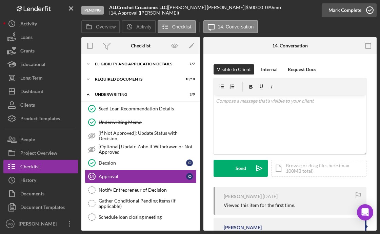
click at [369, 11] on icon "button" at bounding box center [369, 10] width 17 height 17
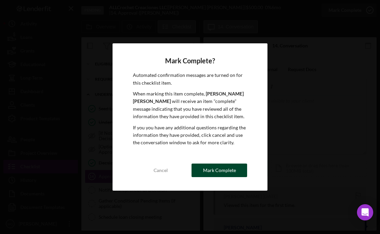
click at [215, 170] on div "Mark Complete" at bounding box center [219, 171] width 33 height 14
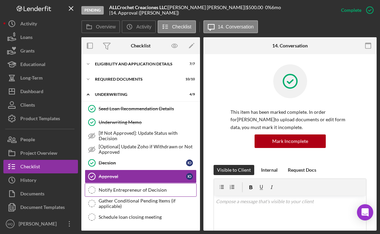
click at [146, 188] on div "Notify Entrepreneur of Decision" at bounding box center [148, 189] width 98 height 5
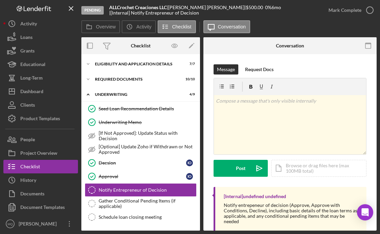
scroll to position [16, 0]
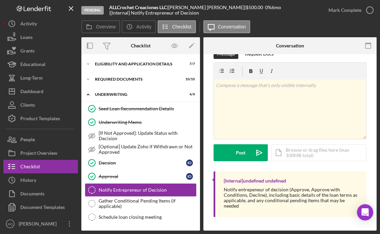
click at [371, 17] on div "Mark Complete" at bounding box center [349, 10] width 55 height 20
click at [369, 10] on icon "button" at bounding box center [369, 10] width 17 height 17
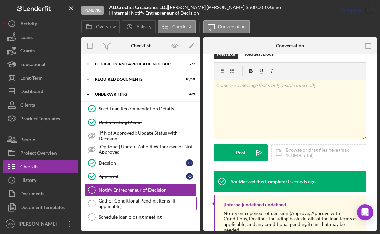
click at [152, 206] on div "Gather Conditional Pending Items (if applicable)" at bounding box center [148, 203] width 98 height 11
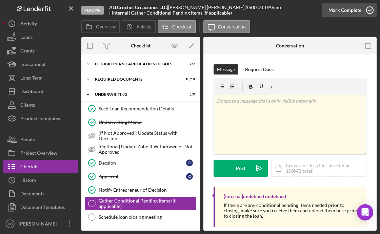
click at [362, 9] on icon "button" at bounding box center [369, 10] width 17 height 17
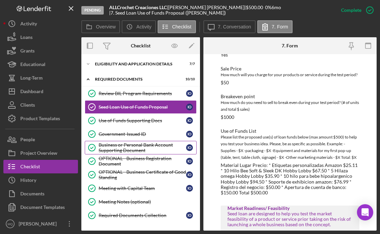
scroll to position [59, 0]
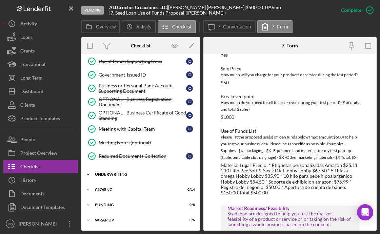
click at [117, 175] on div "UNDERWRITING" at bounding box center [143, 175] width 97 height 4
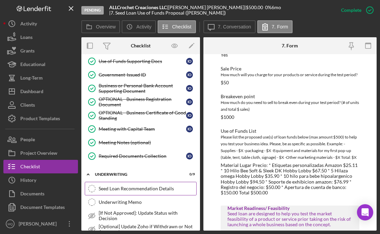
click at [123, 187] on div "Seed Loan Recommendation Details" at bounding box center [148, 188] width 98 height 5
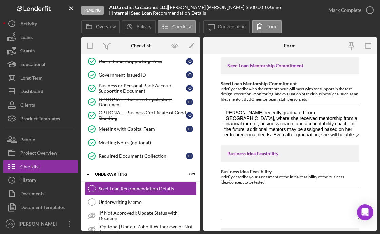
scroll to position [544, 0]
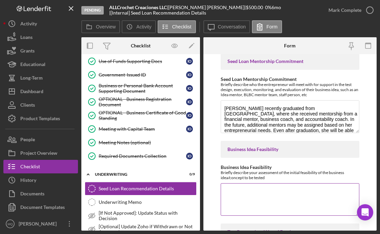
click at [260, 193] on textarea "Business Idea Feasibility" at bounding box center [290, 199] width 139 height 33
paste textarea "[PERSON_NAME] plans to offer design and production services for handmade croche…"
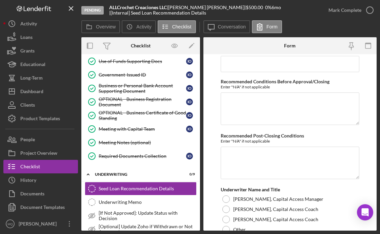
scroll to position [1311, 0]
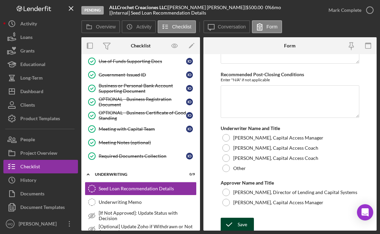
type textarea "[PERSON_NAME] plans to offer design and production services for handmade croche…"
click at [245, 228] on div "Save" at bounding box center [242, 225] width 9 height 14
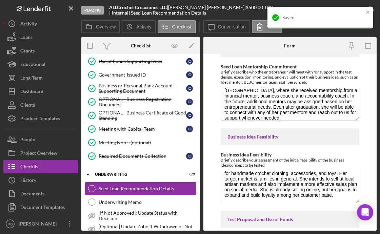
scroll to position [561, 0]
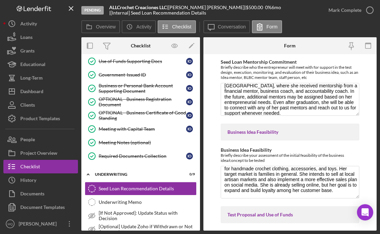
click at [363, 185] on form "Withdraw or decline details (only if applicable) If the decision is to withdraw…" at bounding box center [289, 142] width 173 height 177
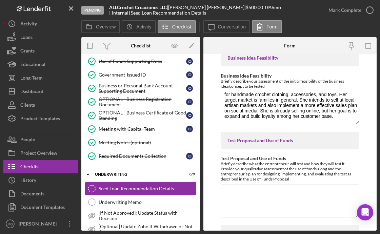
scroll to position [638, 0]
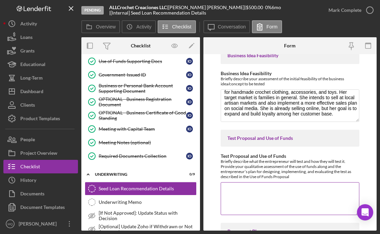
click at [250, 192] on textarea "Test Proposal and Use of Funds" at bounding box center [290, 198] width 139 height 33
paste textarea "sabel plans to invest the $500 RMMFI loan in the following materials and expens…"
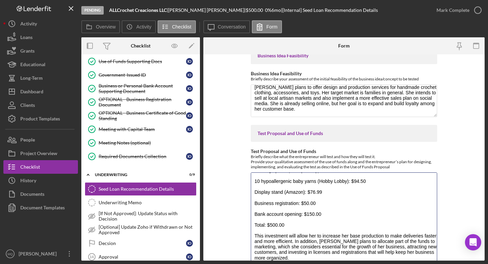
scroll to position [43, 0]
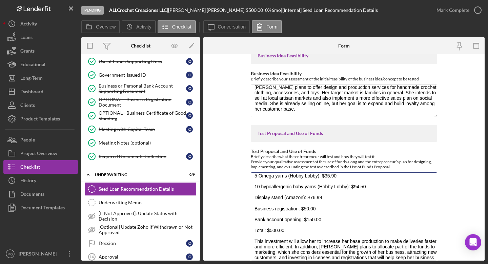
drag, startPoint x: 435, startPoint y: 203, endPoint x: 429, endPoint y: 262, distance: 59.3
click at [380, 234] on div "Pending ALLCrochet Creaciones LLC | Isabel Osornio | $500.00 0 % 6 mo | [Intern…" at bounding box center [244, 132] width 488 height 264
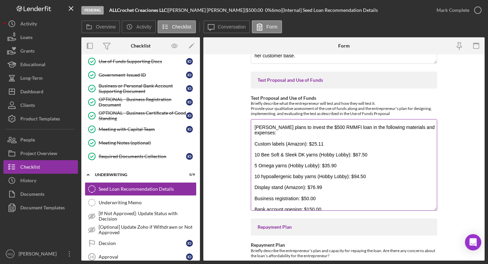
scroll to position [666, 0]
click at [254, 126] on textarea "sabel plans to invest the $500 RMMFI loan in the following materials and expens…" at bounding box center [344, 164] width 186 height 92
click at [283, 134] on textarea "Isabel plans to invest the $500 RMMFI loan in the following materials and expen…" at bounding box center [344, 164] width 186 height 92
click at [254, 137] on textarea "Isabel plans to invest the $500 RMMFI loan in the following materials and expen…" at bounding box center [344, 164] width 186 height 92
click at [254, 150] on textarea "Isabel plans to invest the $500 RMMFI loan in the following materials and expen…" at bounding box center [344, 164] width 186 height 92
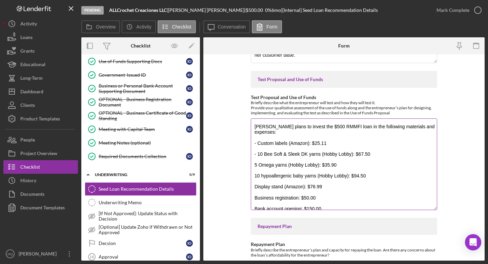
click at [256, 149] on textarea "Isabel plans to invest the $500 RMMFI loan in the following materials and expen…" at bounding box center [344, 164] width 186 height 92
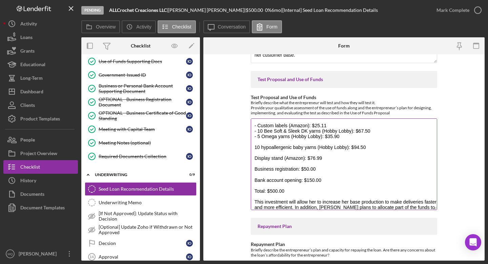
scroll to position [19, 0]
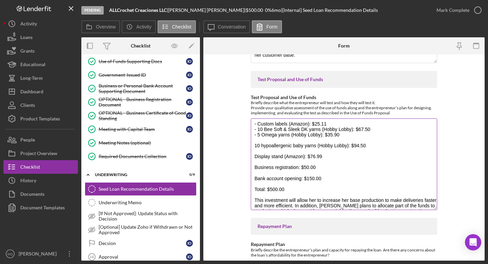
click at [253, 140] on textarea "Isabel plans to invest the $500 RMMFI loan in the following materials and expen…" at bounding box center [344, 164] width 186 height 92
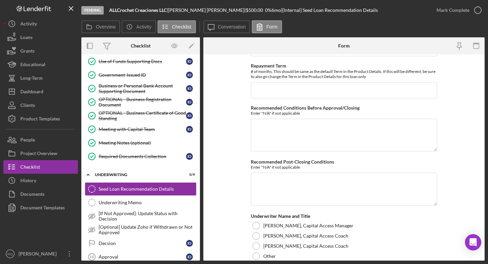
scroll to position [1290, 0]
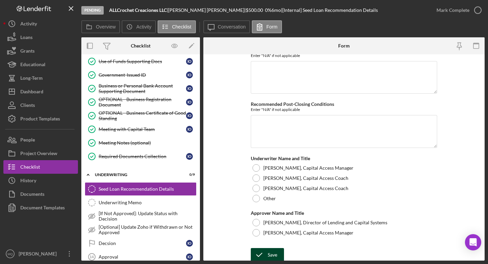
type textarea "[PERSON_NAME] plans to invest the $500 RMMFI loan in the following materials an…"
click at [275, 234] on div "Save" at bounding box center [272, 255] width 9 height 14
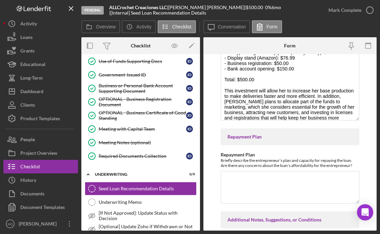
scroll to position [793, 0]
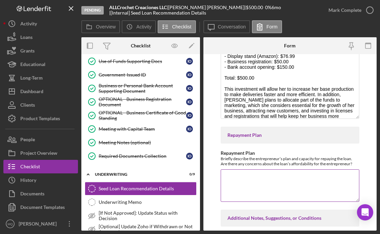
click at [253, 178] on textarea "Repayment Plan" at bounding box center [290, 186] width 139 height 33
paste textarea "Isabel plans to make her payments from the sales generated by her business, and…"
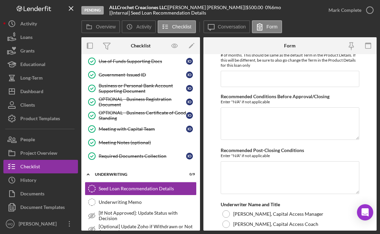
scroll to position [1370, 0]
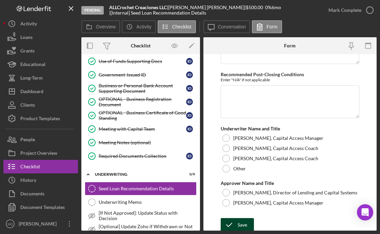
type textarea "Isabel plans to make her payments from the sales generated by her business, and…"
click at [242, 225] on div "Save" at bounding box center [242, 225] width 9 height 14
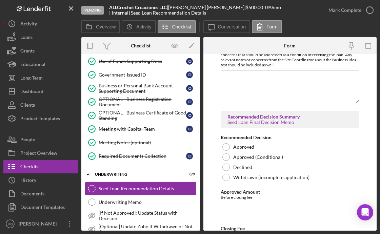
scroll to position [993, 0]
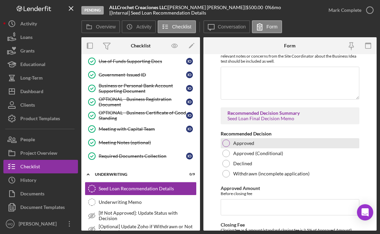
click at [229, 142] on div at bounding box center [225, 143] width 7 height 7
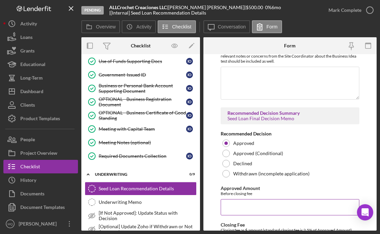
click at [261, 208] on input "Approved Amount" at bounding box center [290, 207] width 139 height 16
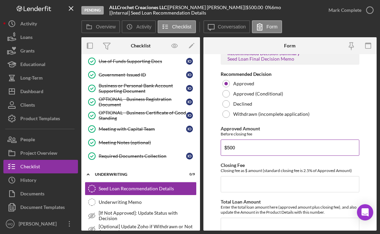
scroll to position [1054, 0]
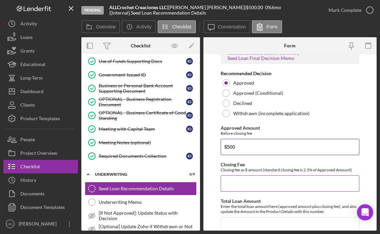
type input "$500"
click at [264, 184] on input "Closing Fee" at bounding box center [290, 184] width 139 height 16
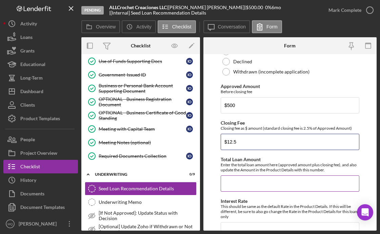
scroll to position [1097, 0]
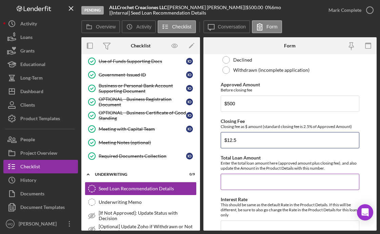
type input "$12.5"
click at [268, 181] on input "Total Loan Amount" at bounding box center [290, 182] width 139 height 16
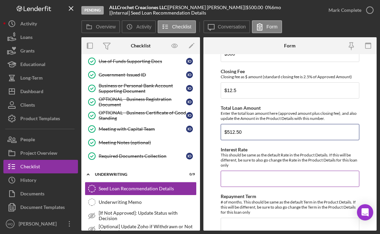
scroll to position [1153, 0]
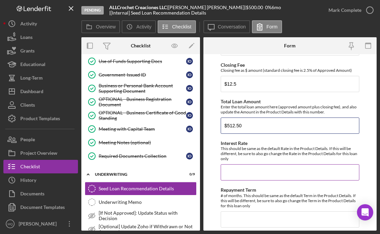
type input "$512.50"
click at [277, 169] on input "Interest Rate" at bounding box center [290, 172] width 139 height 16
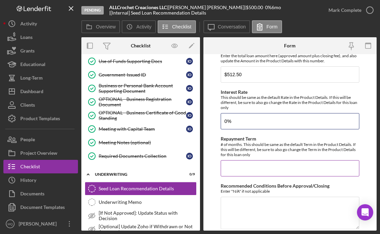
scroll to position [1210, 0]
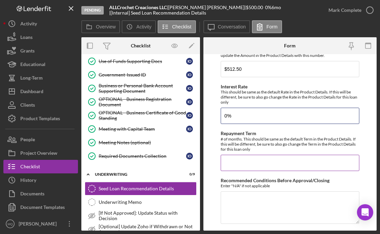
type input "0%"
click at [271, 157] on input "Repayment Term" at bounding box center [290, 163] width 139 height 16
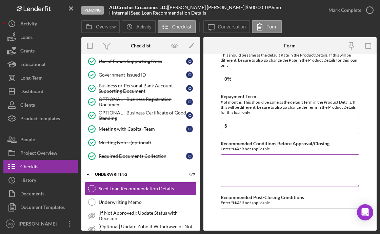
scroll to position [1262, 0]
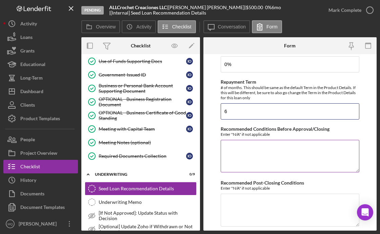
type input "6"
click at [271, 151] on textarea "Recommended Conditions Before Approval/Closing" at bounding box center [290, 156] width 139 height 33
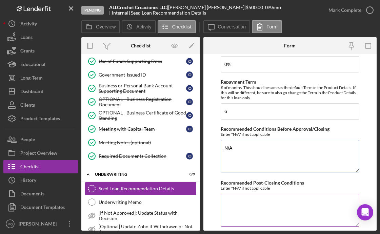
type textarea "N/A"
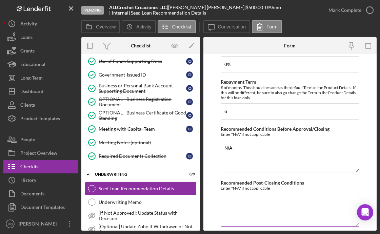
click at [271, 207] on textarea "Recommended Post-Closing Conditions" at bounding box center [290, 210] width 139 height 33
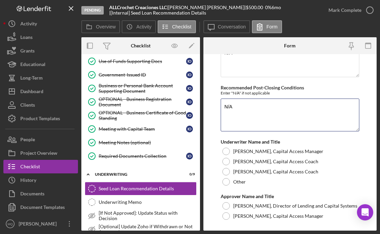
scroll to position [1370, 0]
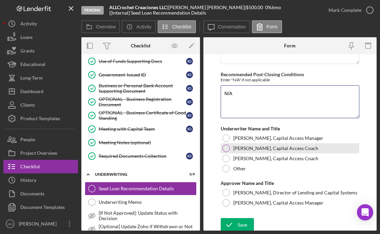
type textarea "N/A"
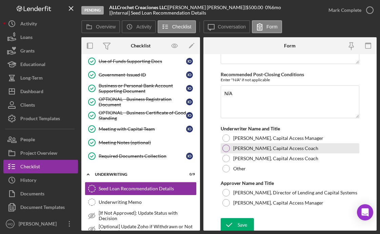
click at [227, 145] on div at bounding box center [225, 148] width 7 height 7
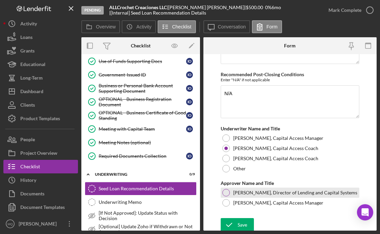
click at [227, 192] on div at bounding box center [225, 192] width 7 height 7
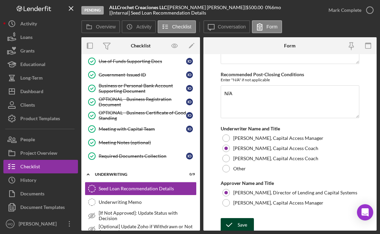
click at [238, 225] on div "Save" at bounding box center [242, 225] width 9 height 14
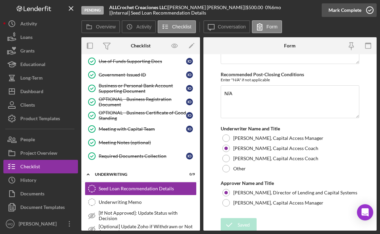
click at [369, 11] on polyline "button" at bounding box center [370, 10] width 3 height 2
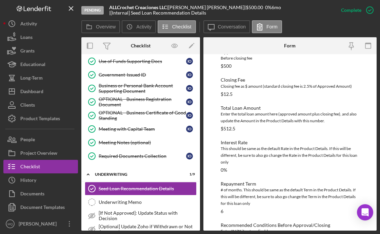
scroll to position [974, 0]
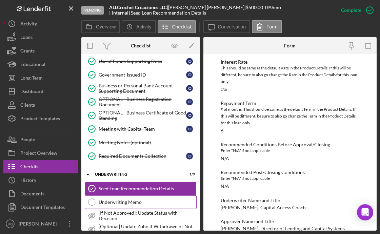
click at [110, 202] on div "Underwriting Memo" at bounding box center [148, 202] width 98 height 5
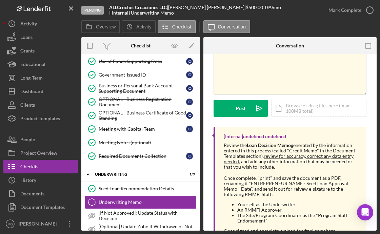
scroll to position [63, 0]
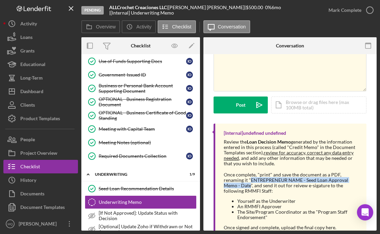
drag, startPoint x: 250, startPoint y: 180, endPoint x: 250, endPoint y: 186, distance: 6.5
click at [250, 186] on div "Once complete, "print" and save the document as a PDF, renaming it "ENTREPRENEU…" at bounding box center [292, 183] width 136 height 22
copy div "ENTREPRENEUR NAME - Seed Loan Approval Memo - Date"
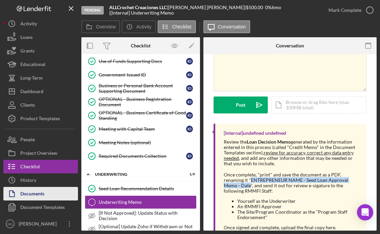
click at [46, 194] on button "Documents" at bounding box center [40, 194] width 75 height 14
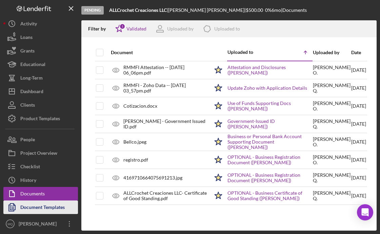
click at [58, 207] on div "Document Templates" at bounding box center [42, 208] width 44 height 15
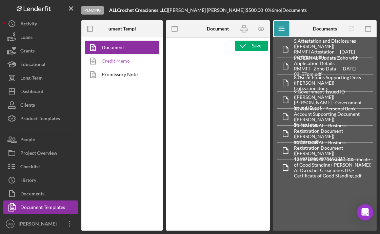
type textarea "<h1 style="text-align: center;">&nbsp;</h1> <h1 style="text-align: center;">See…"
click at [135, 63] on link "Credit Memo" at bounding box center [120, 61] width 71 height 14
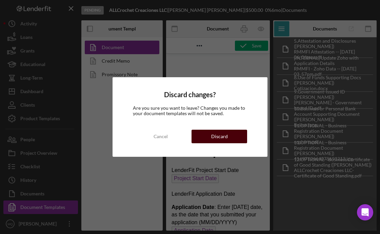
click at [238, 136] on button "Discard" at bounding box center [219, 137] width 55 height 14
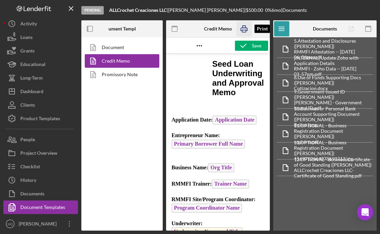
click at [244, 31] on icon "button" at bounding box center [244, 28] width 15 height 15
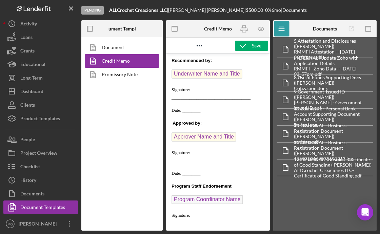
scroll to position [985, 0]
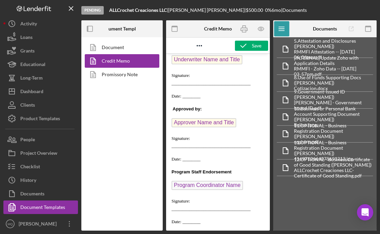
click at [245, 186] on p "Program Coordinator Name ﻿" at bounding box center [218, 186] width 93 height 11
click at [249, 185] on p "Program Coordinator Name ," at bounding box center [218, 186] width 93 height 11
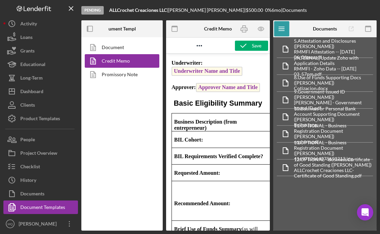
scroll to position [0, 0]
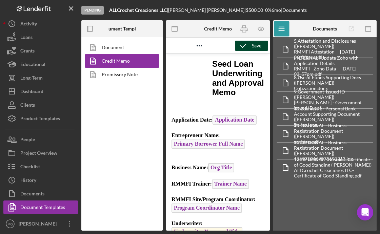
click at [254, 43] on div "Save" at bounding box center [256, 46] width 9 height 10
click at [243, 28] on icon "button" at bounding box center [244, 28] width 15 height 15
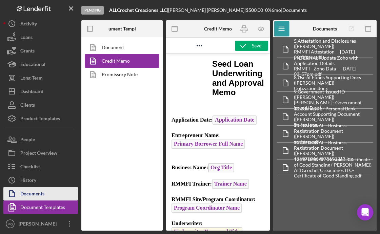
click at [39, 194] on div "Documents" at bounding box center [32, 194] width 24 height 15
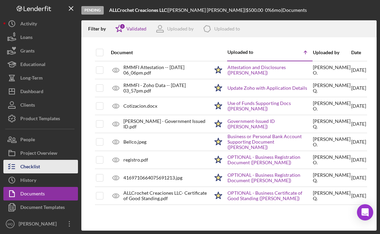
click at [45, 170] on button "Checklist" at bounding box center [40, 167] width 75 height 14
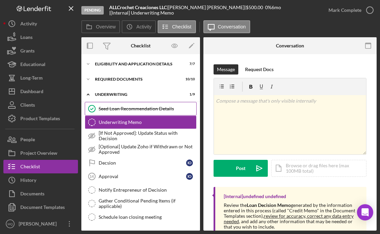
click at [157, 107] on div "Seed Loan Recommendation Details" at bounding box center [148, 108] width 98 height 5
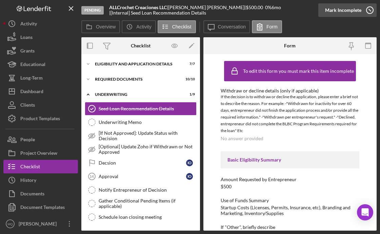
click at [374, 11] on icon "button" at bounding box center [369, 10] width 17 height 17
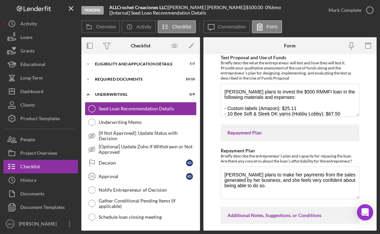
scroll to position [737, 0]
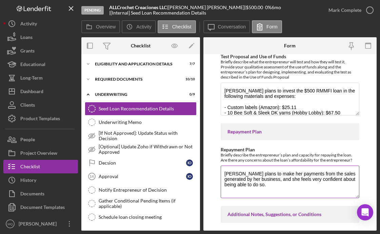
click at [245, 185] on textarea "Isabel plans to make her payments from the sales generated by her business, and…" at bounding box center [290, 182] width 139 height 33
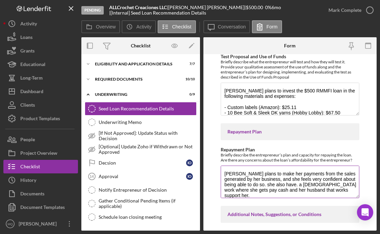
paste textarea "and feels very confident about her ability to do so. She also has a part-time j…"
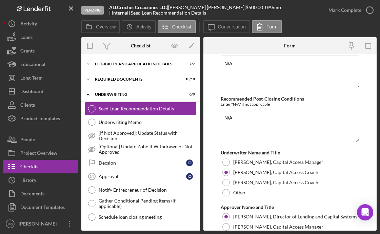
scroll to position [1311, 0]
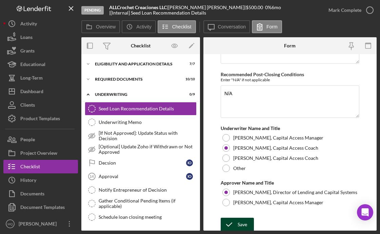
type textarea "[PERSON_NAME] plans to make her payments from the sales generated by her busine…"
click at [246, 222] on div "Save" at bounding box center [242, 225] width 9 height 14
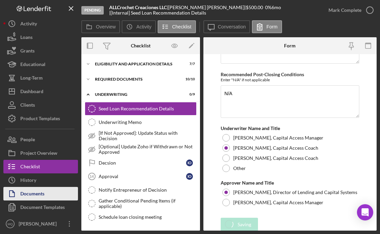
click at [50, 198] on button "Documents" at bounding box center [40, 194] width 75 height 14
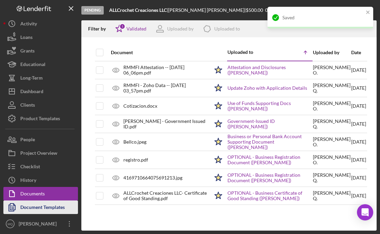
click at [53, 206] on div "Document Templates" at bounding box center [42, 208] width 44 height 15
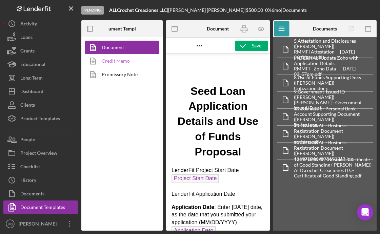
click at [133, 58] on link "Credit Memo" at bounding box center [120, 61] width 71 height 14
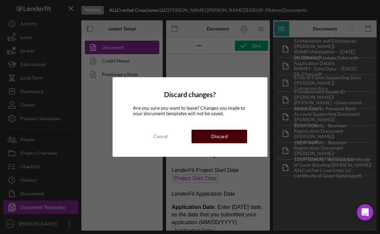
click at [235, 136] on button "Discard" at bounding box center [219, 137] width 55 height 14
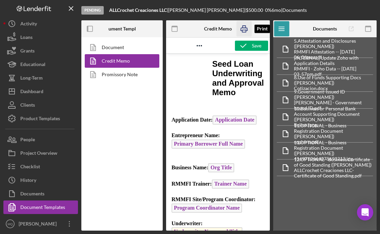
click at [245, 27] on icon "button" at bounding box center [244, 28] width 15 height 15
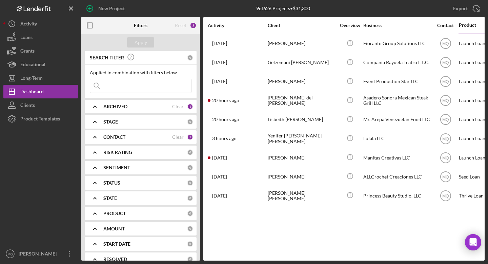
click at [148, 83] on input at bounding box center [140, 86] width 101 height 14
click at [115, 104] on b "ARCHIVED" at bounding box center [115, 106] width 24 height 5
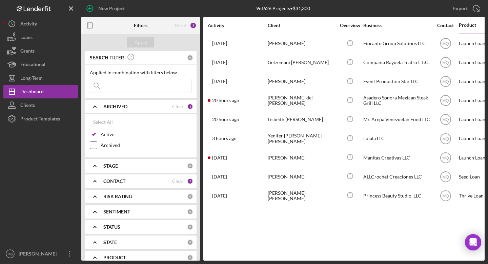
click at [92, 145] on input "Archived" at bounding box center [93, 145] width 7 height 7
checkbox input "true"
click at [140, 80] on input at bounding box center [140, 86] width 101 height 14
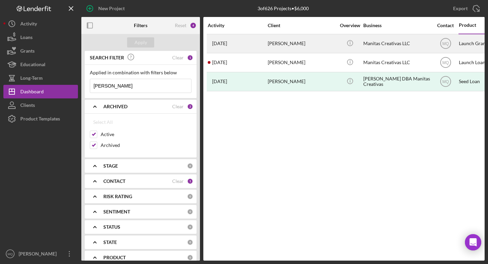
type input "[PERSON_NAME]"
click at [323, 44] on div "[PERSON_NAME]" at bounding box center [302, 44] width 68 height 18
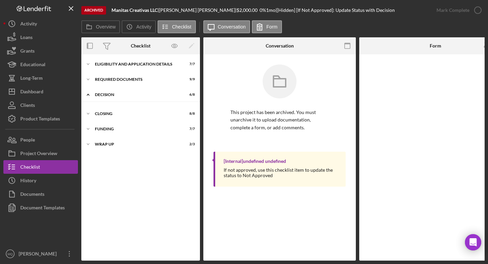
scroll to position [5, 0]
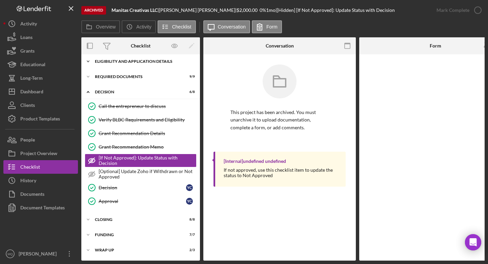
click at [139, 56] on div "Icon/Expander Eligibility and Application Details 7 / 7" at bounding box center [140, 62] width 119 height 14
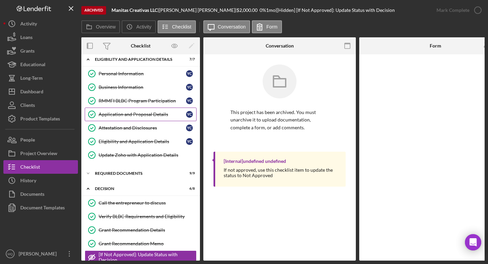
click at [143, 112] on div "Application and Proposal Details" at bounding box center [142, 114] width 87 height 5
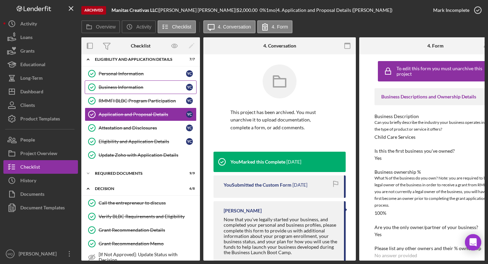
click at [148, 85] on div "Business Information" at bounding box center [142, 86] width 87 height 5
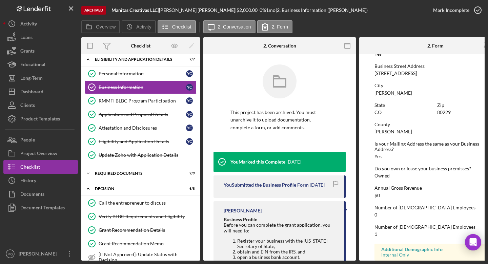
scroll to position [313, 0]
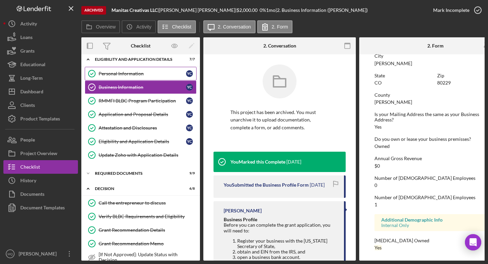
click at [115, 75] on div "Personal Information" at bounding box center [142, 73] width 87 height 5
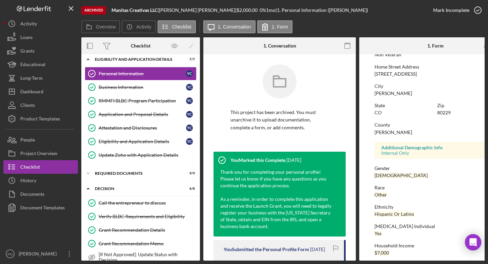
scroll to position [118, 0]
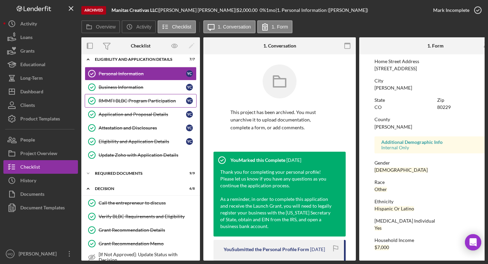
click at [157, 102] on div "RMMFI BLBC Program Participation" at bounding box center [142, 100] width 87 height 5
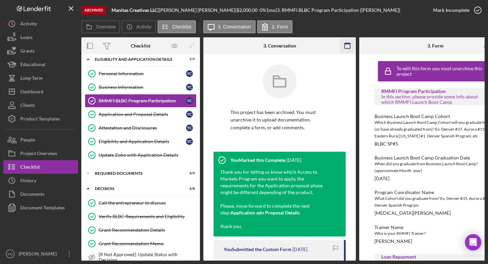
click at [348, 48] on icon "button" at bounding box center [347, 45] width 15 height 15
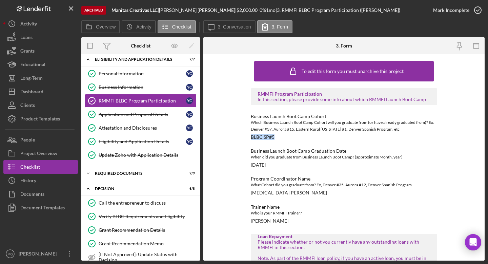
drag, startPoint x: 274, startPoint y: 139, endPoint x: 246, endPoint y: 137, distance: 27.6
click at [246, 137] on div "To edit this form you must unarchive this project RMMFI Program Participation I…" at bounding box center [343, 157] width 281 height 206
copy div "BLBC SP#5"
drag, startPoint x: 279, startPoint y: 164, endPoint x: 247, endPoint y: 163, distance: 31.6
click at [247, 163] on div "To edit this form you must unarchive this project RMMFI Program Participation I…" at bounding box center [343, 157] width 281 height 206
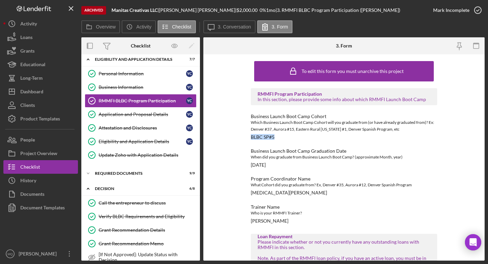
copy div "[DATE]"
